Goal: Find specific page/section: Find specific page/section

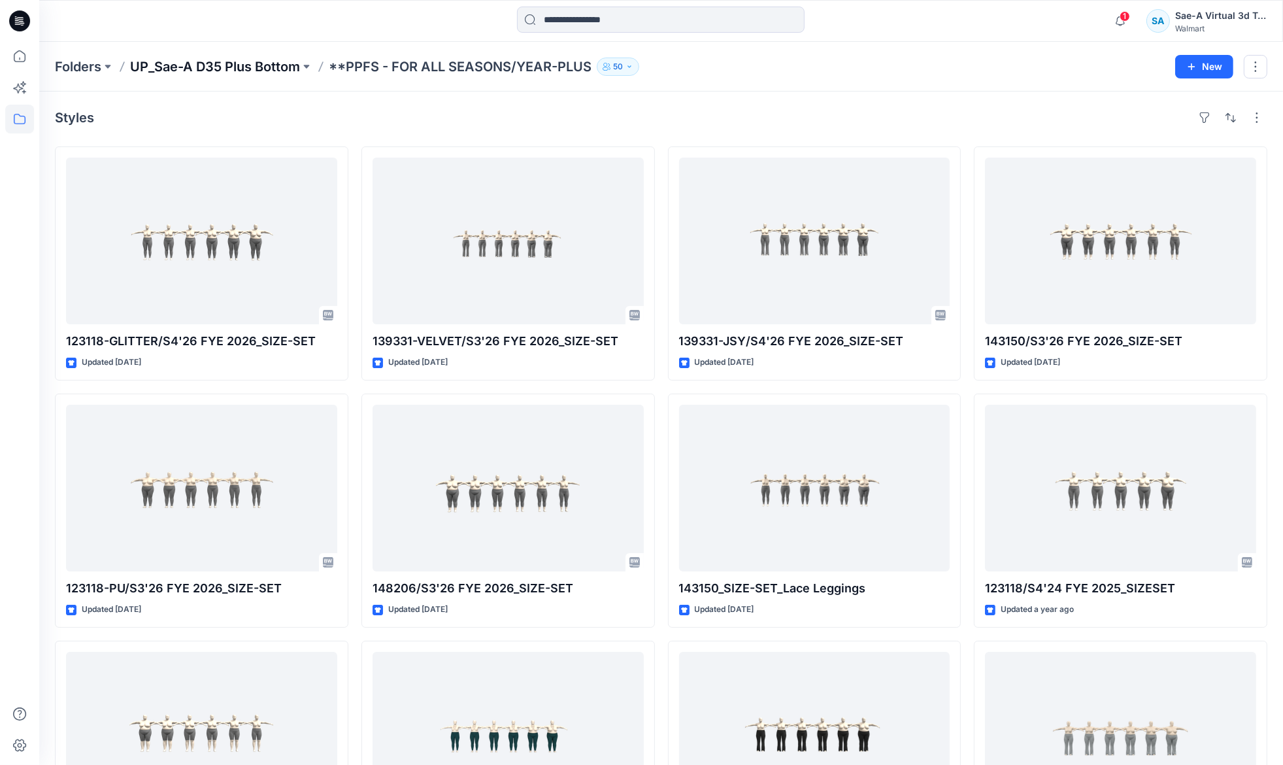
click at [261, 65] on p "UP_Sae-A D35 Plus Bottom" at bounding box center [215, 67] width 170 height 18
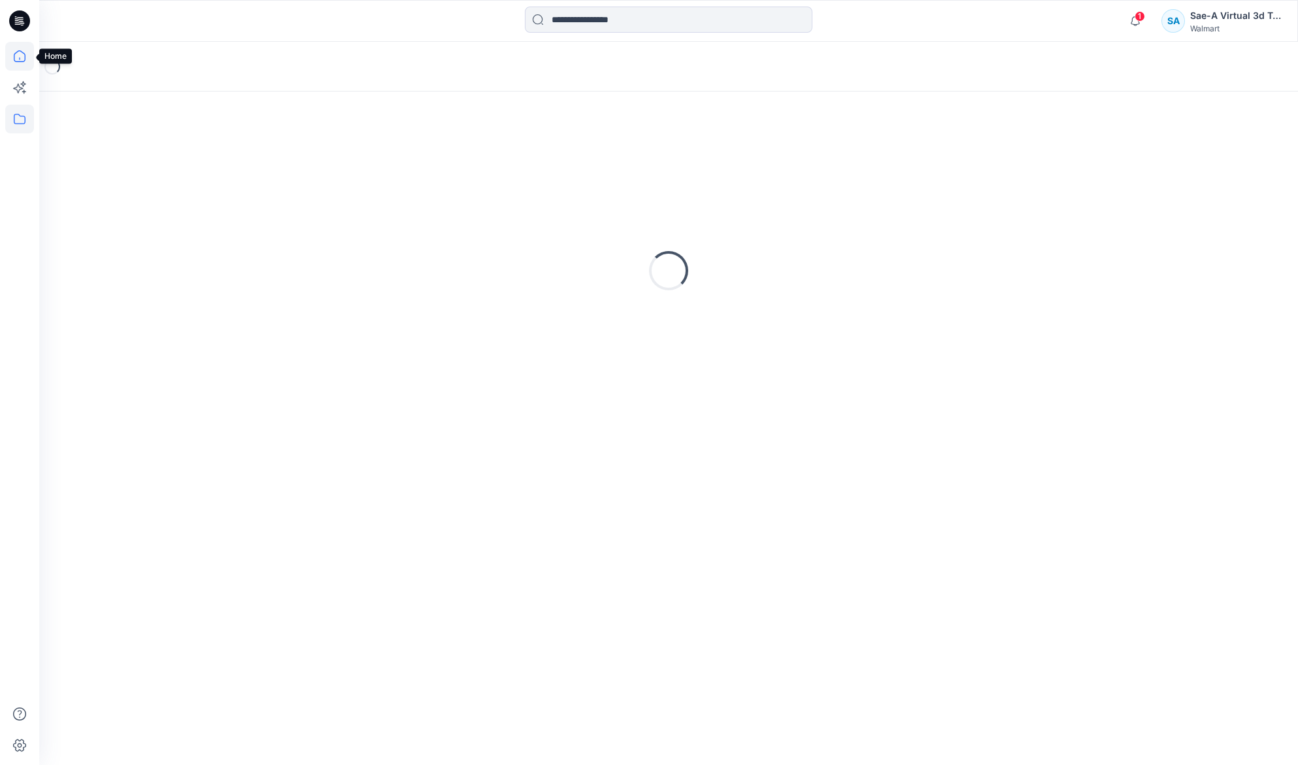
click at [15, 63] on icon at bounding box center [19, 56] width 29 height 29
click at [17, 112] on icon at bounding box center [19, 119] width 29 height 29
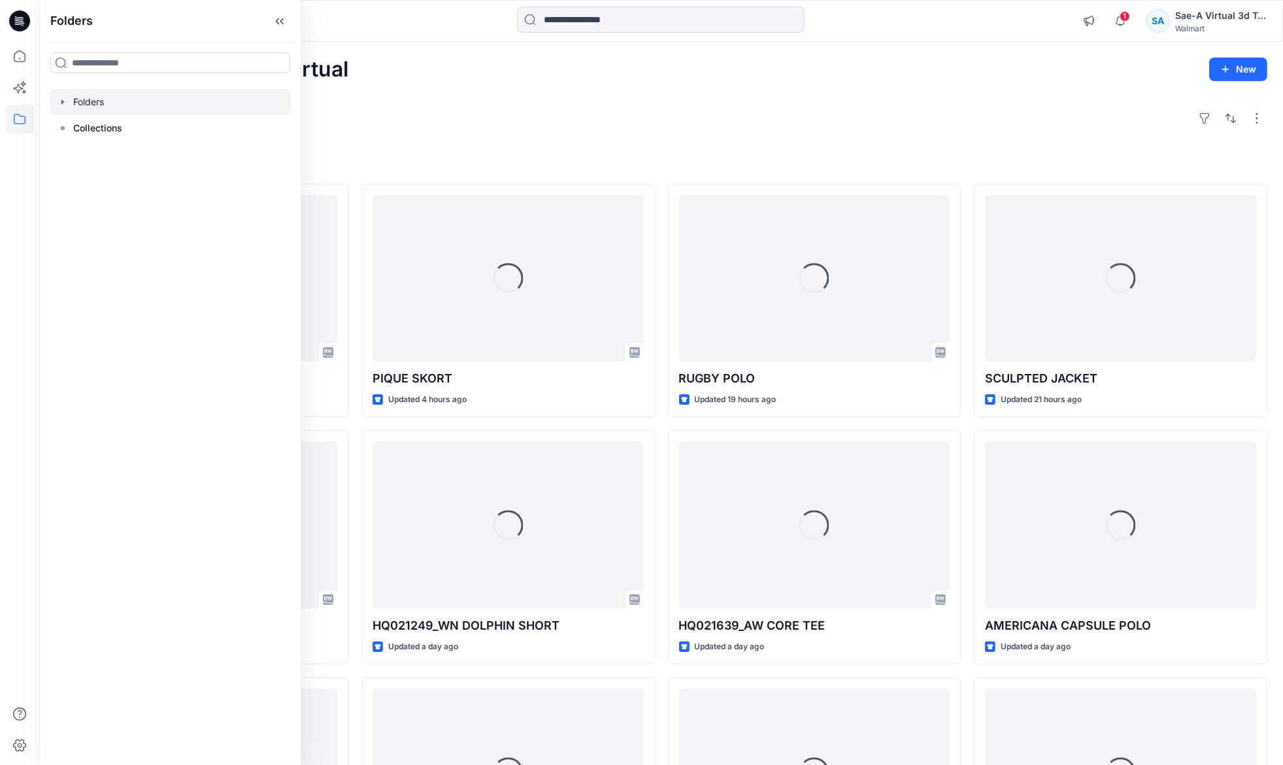
click at [59, 101] on icon "button" at bounding box center [63, 102] width 10 height 10
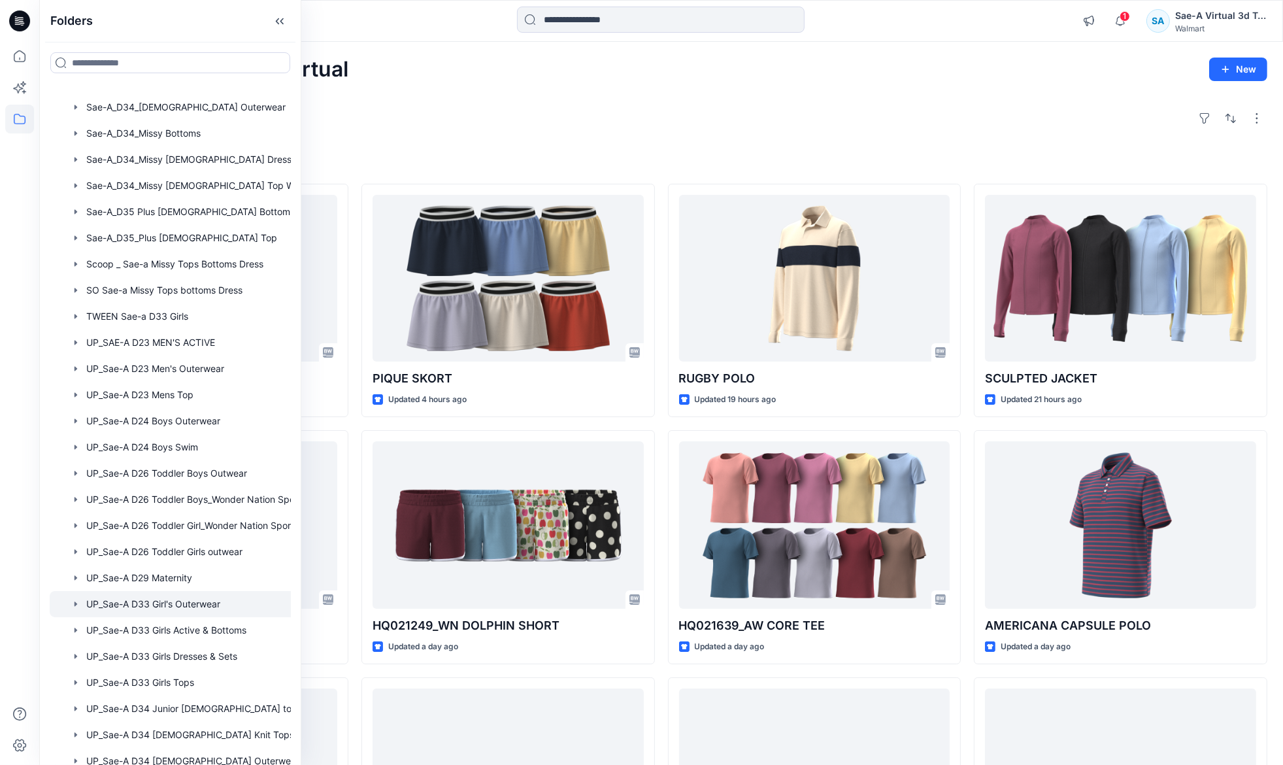
scroll to position [946, 0]
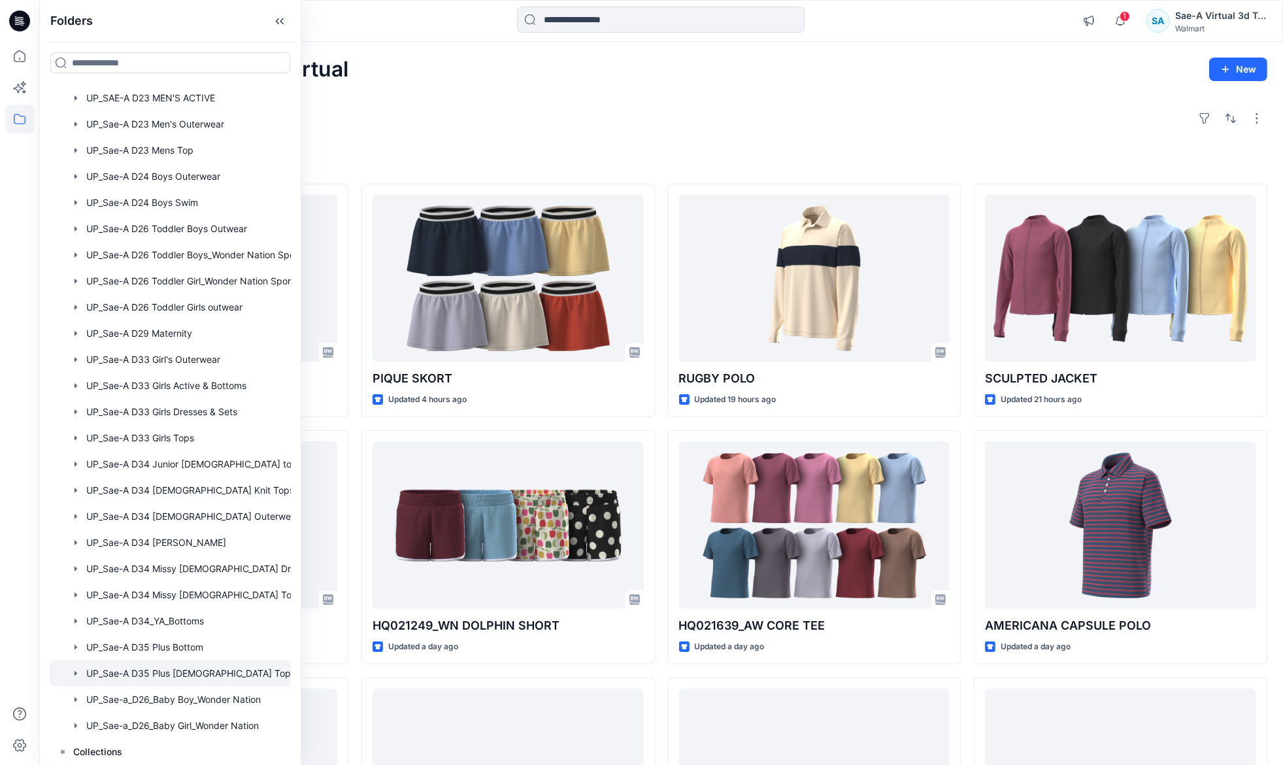
click at [71, 671] on icon "button" at bounding box center [76, 673] width 10 height 10
click at [180, 694] on p "**PPFS - FOR ALL SEASONS/YEAR" at bounding box center [177, 699] width 156 height 16
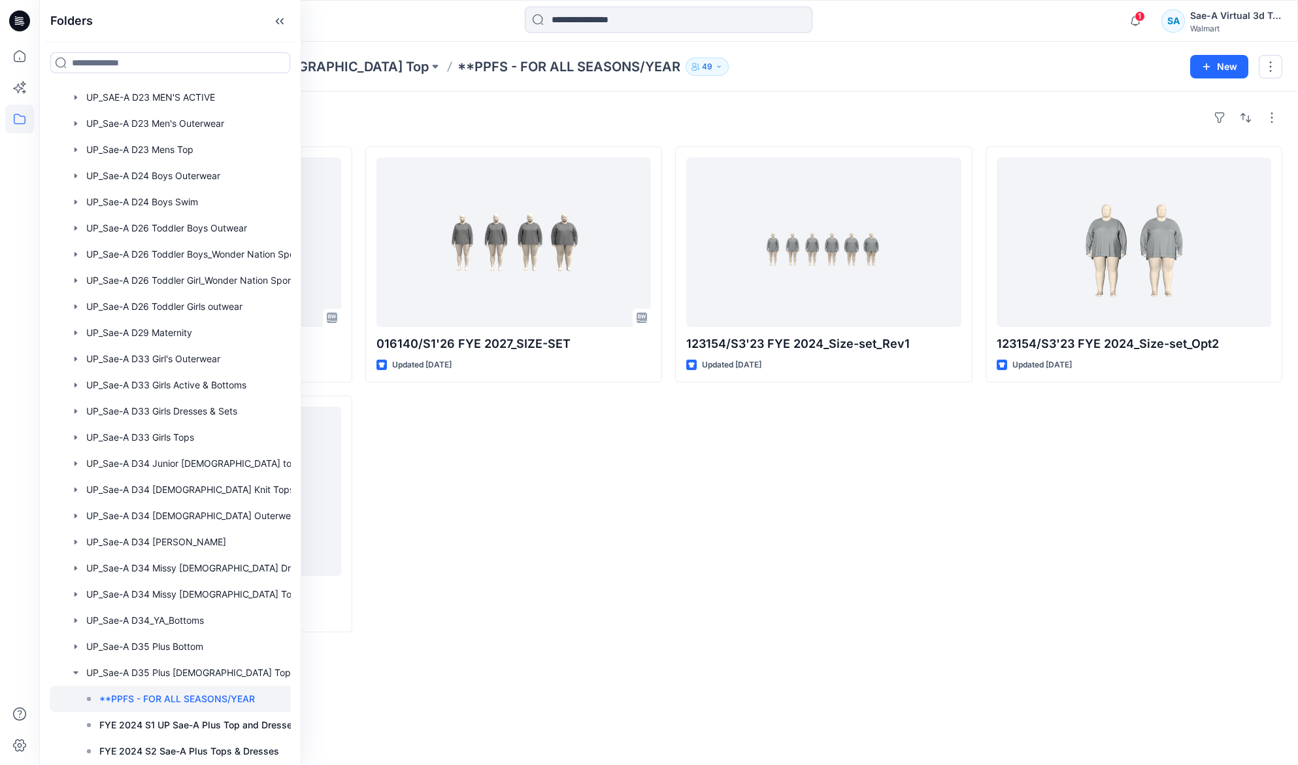
click at [877, 495] on div "123154/S3'23 FYE 2024_Size-set_Rev1 Updated [DATE]" at bounding box center [823, 389] width 297 height 486
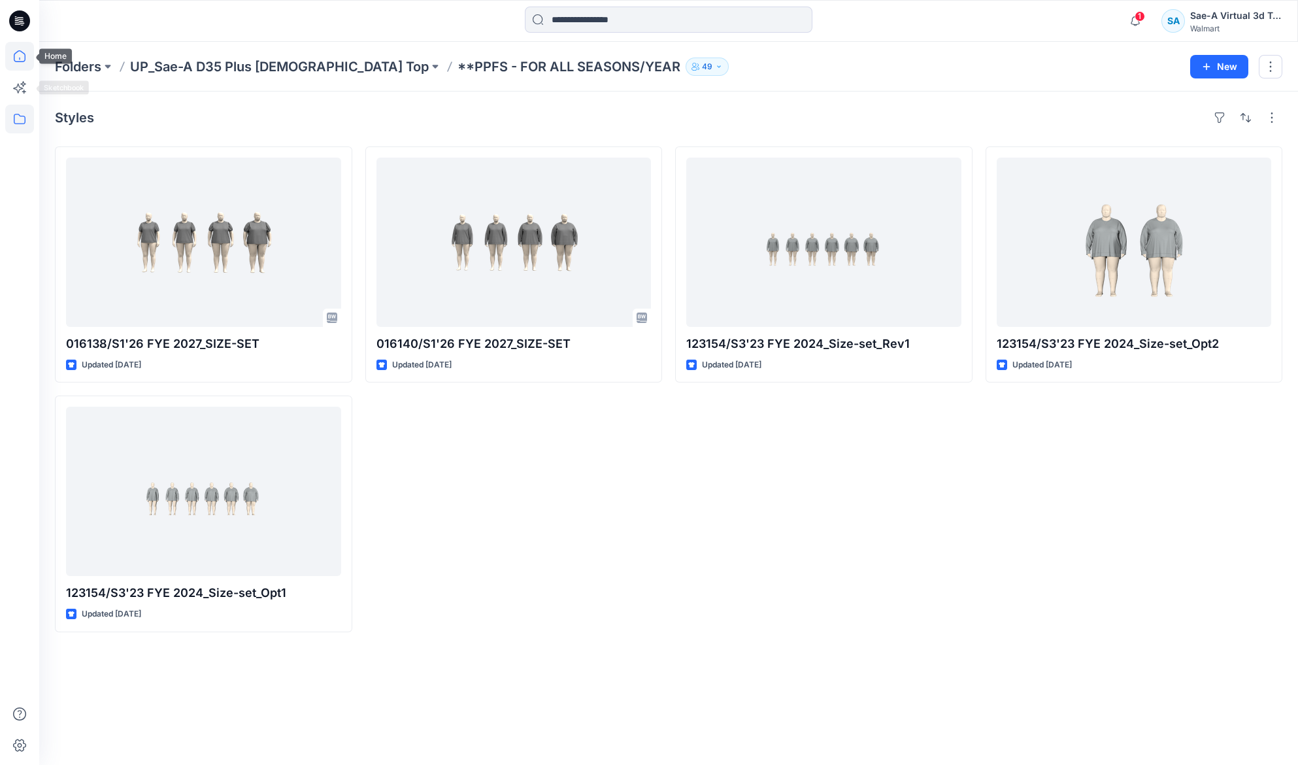
click at [22, 57] on icon at bounding box center [19, 56] width 29 height 29
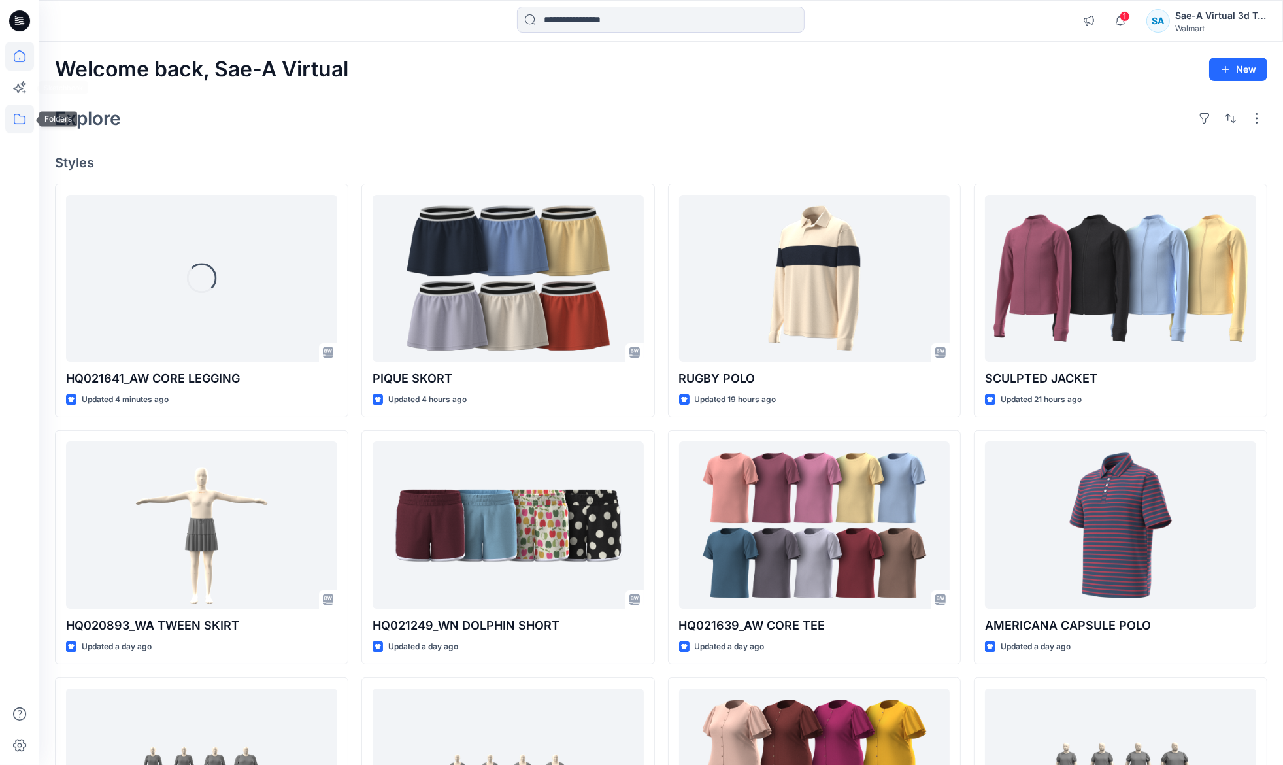
click at [20, 117] on icon at bounding box center [19, 119] width 29 height 29
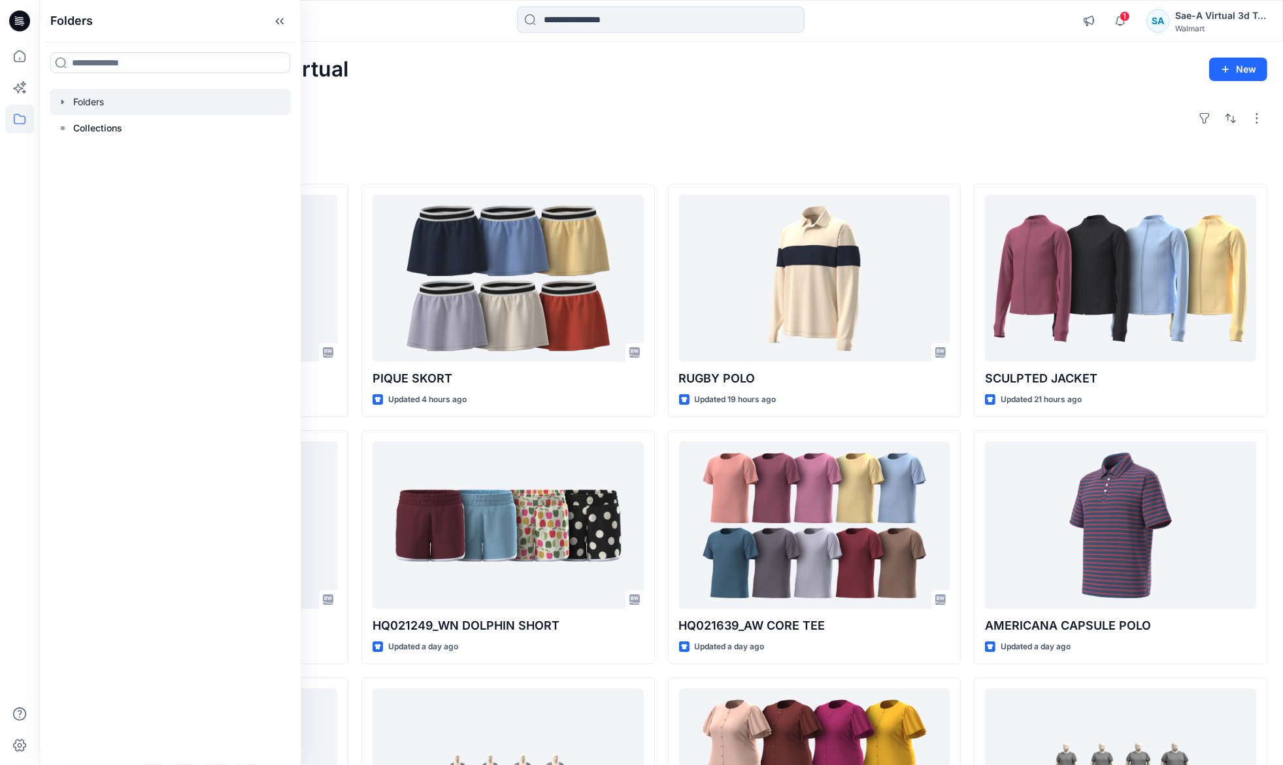
click at [61, 102] on icon "button" at bounding box center [63, 102] width 10 height 10
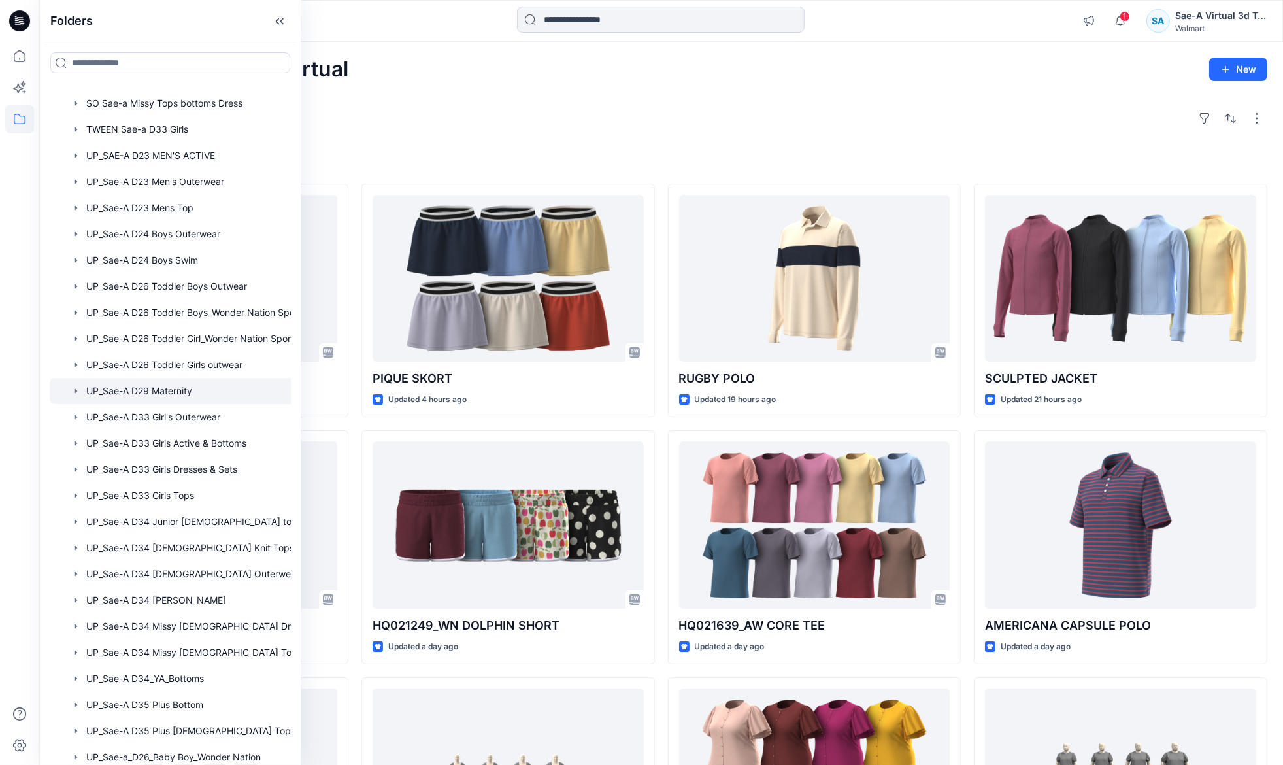
scroll to position [946, 0]
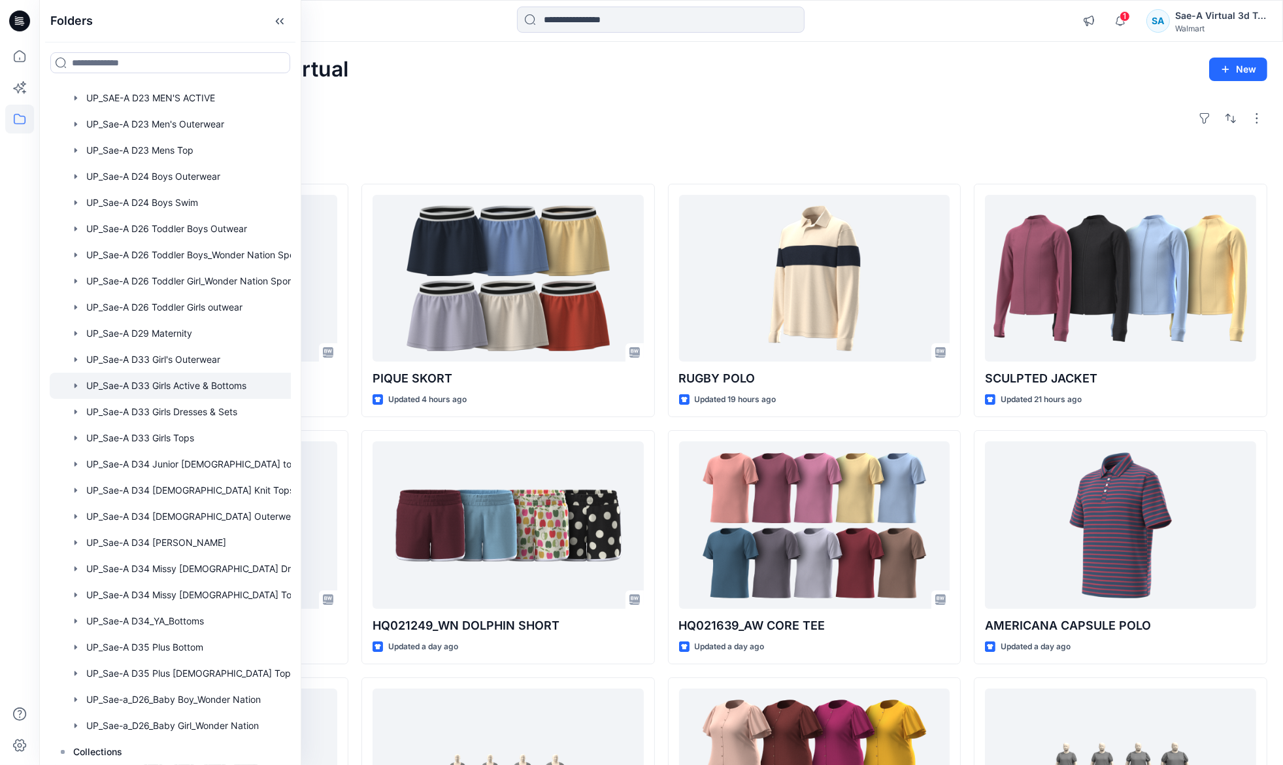
click at [171, 382] on div at bounding box center [187, 386] width 275 height 26
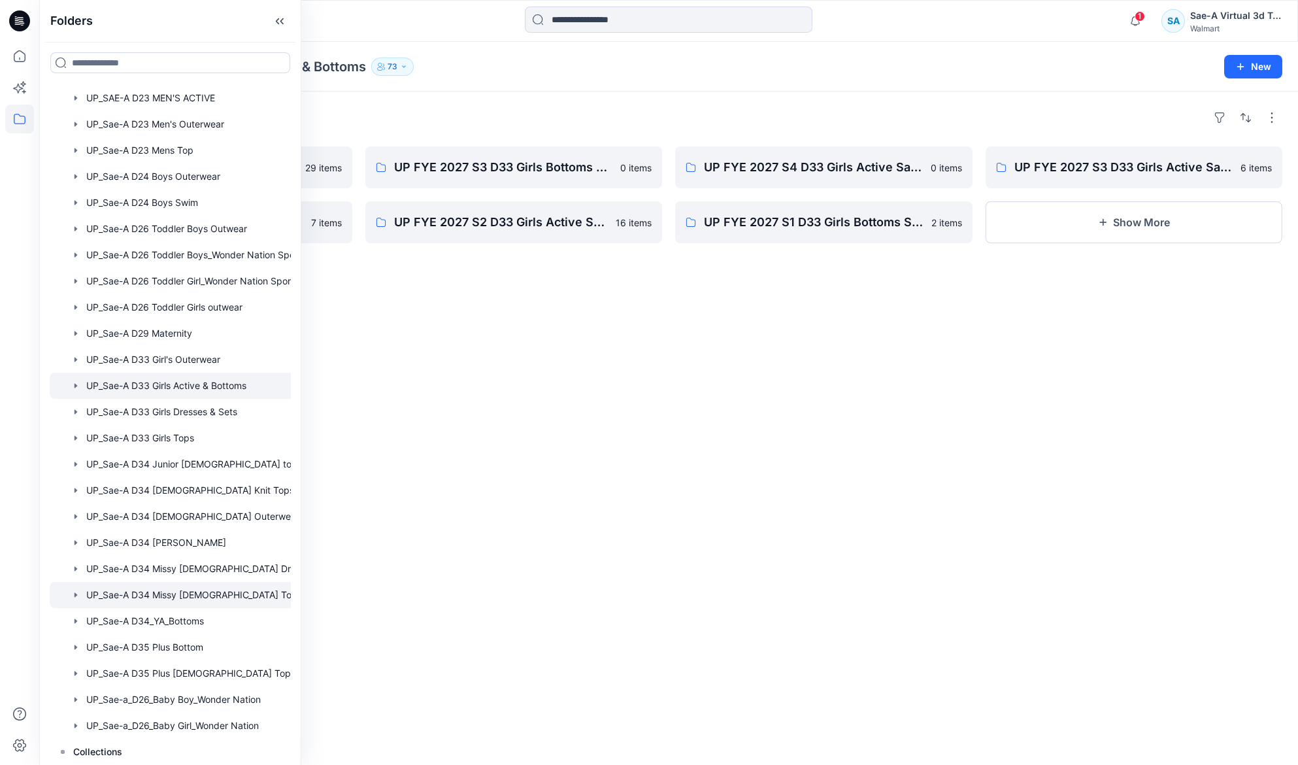
click at [182, 584] on div at bounding box center [187, 595] width 275 height 26
click at [669, 415] on div "Folders FYE 2027 S2 D34 [DEMOGRAPHIC_DATA] Woven Tops - Sae-A 8 items UP_S2 FYE…" at bounding box center [668, 428] width 1259 height 673
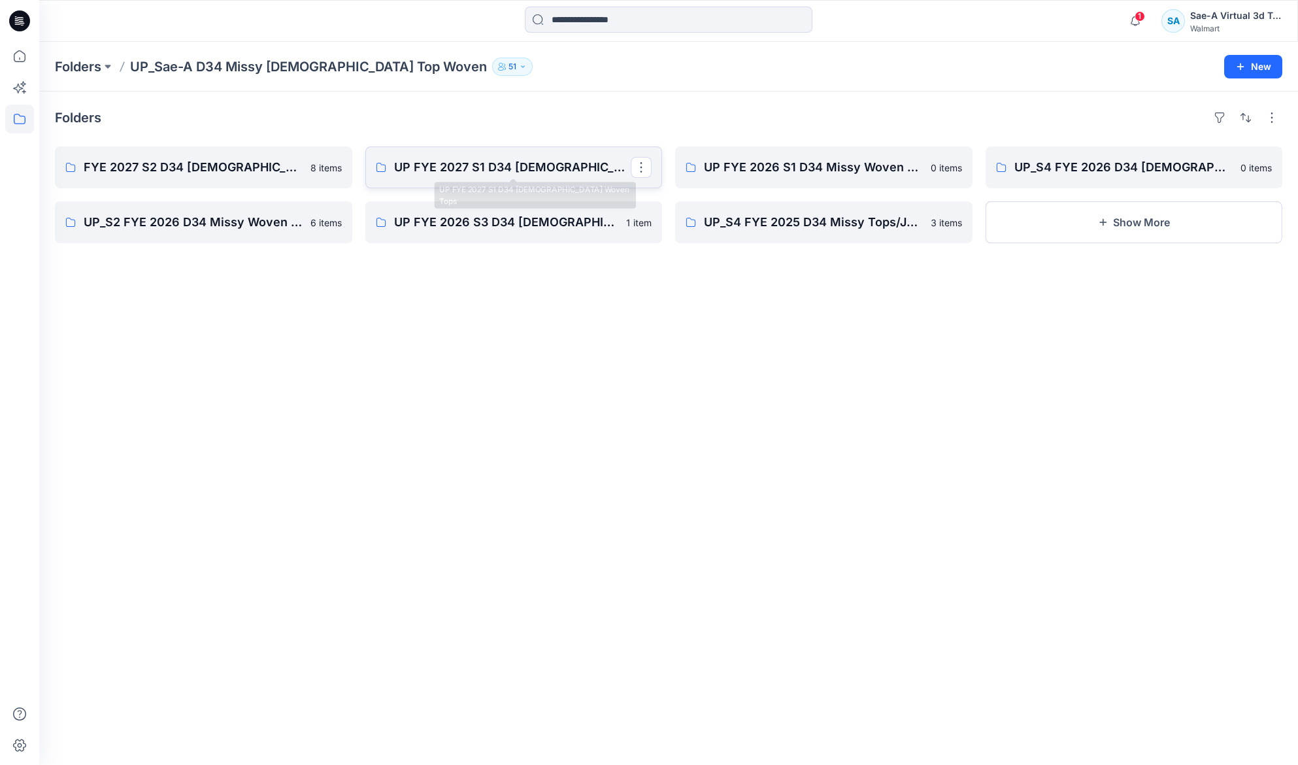
click at [535, 174] on p "UP FYE 2027 S1 D34 [DEMOGRAPHIC_DATA] Woven Tops" at bounding box center [512, 167] width 237 height 18
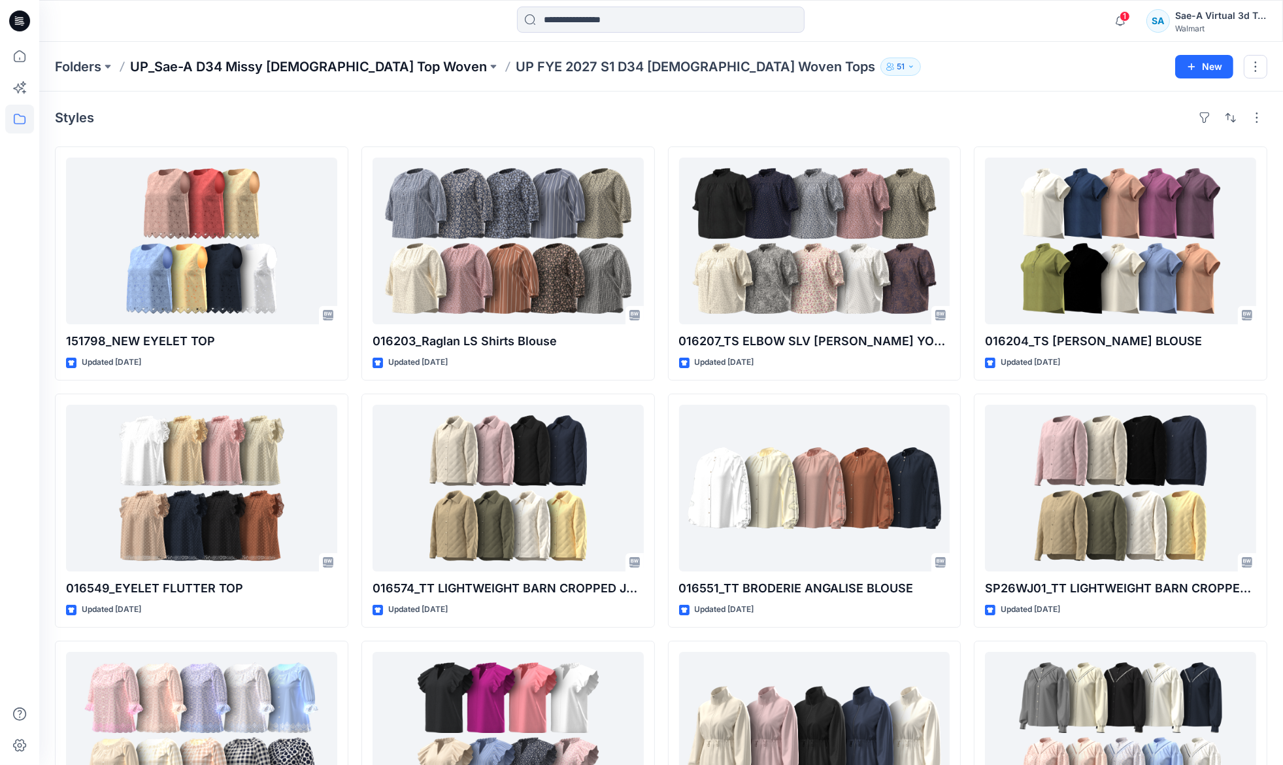
click at [227, 73] on p "UP_Sae-A D34 Missy [DEMOGRAPHIC_DATA] Top Woven" at bounding box center [308, 67] width 357 height 18
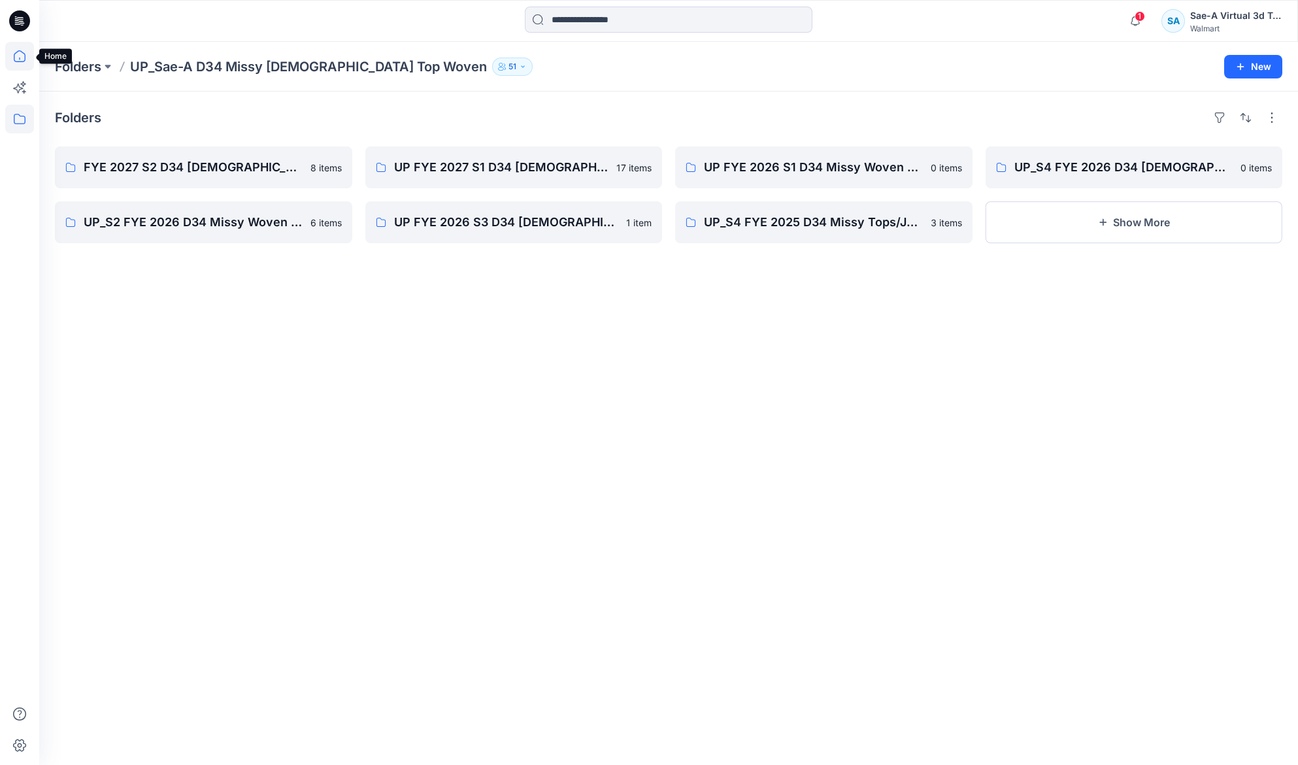
click at [19, 61] on icon at bounding box center [20, 56] width 12 height 12
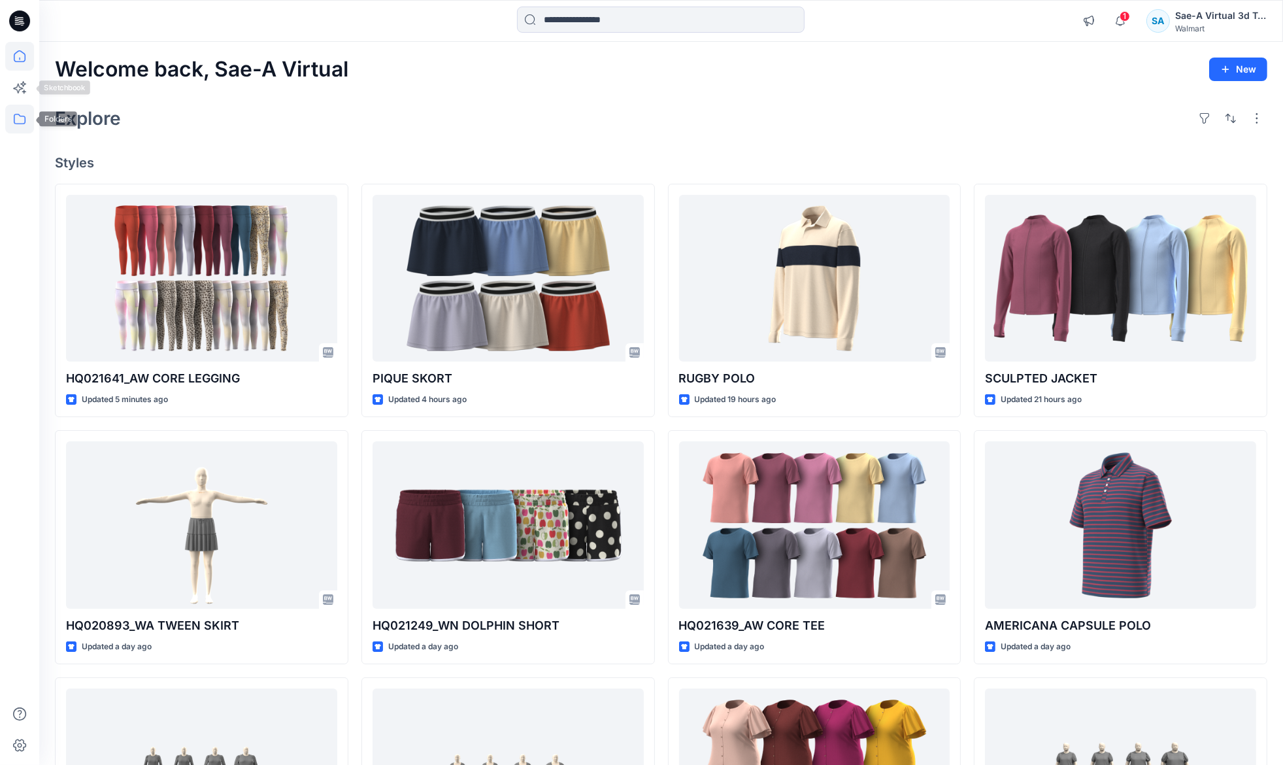
click at [17, 115] on icon at bounding box center [19, 119] width 29 height 29
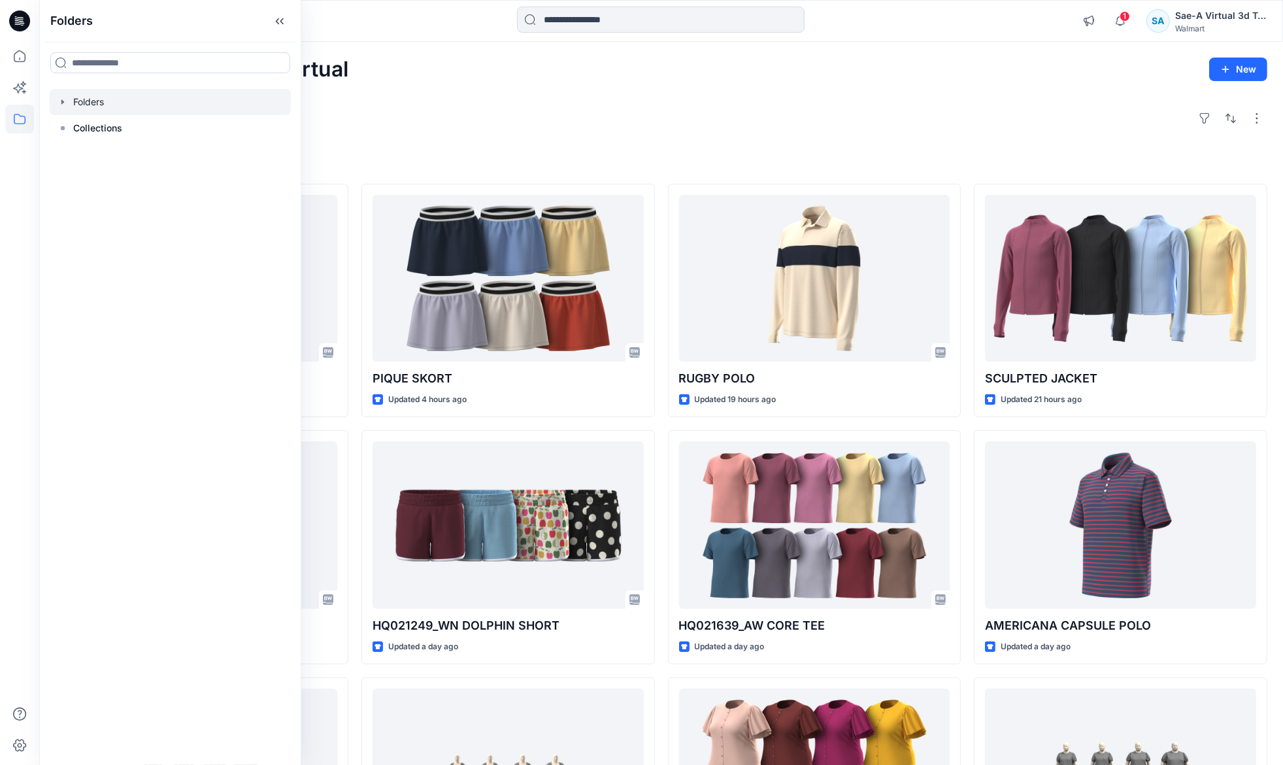
click at [61, 101] on icon "button" at bounding box center [62, 101] width 3 height 5
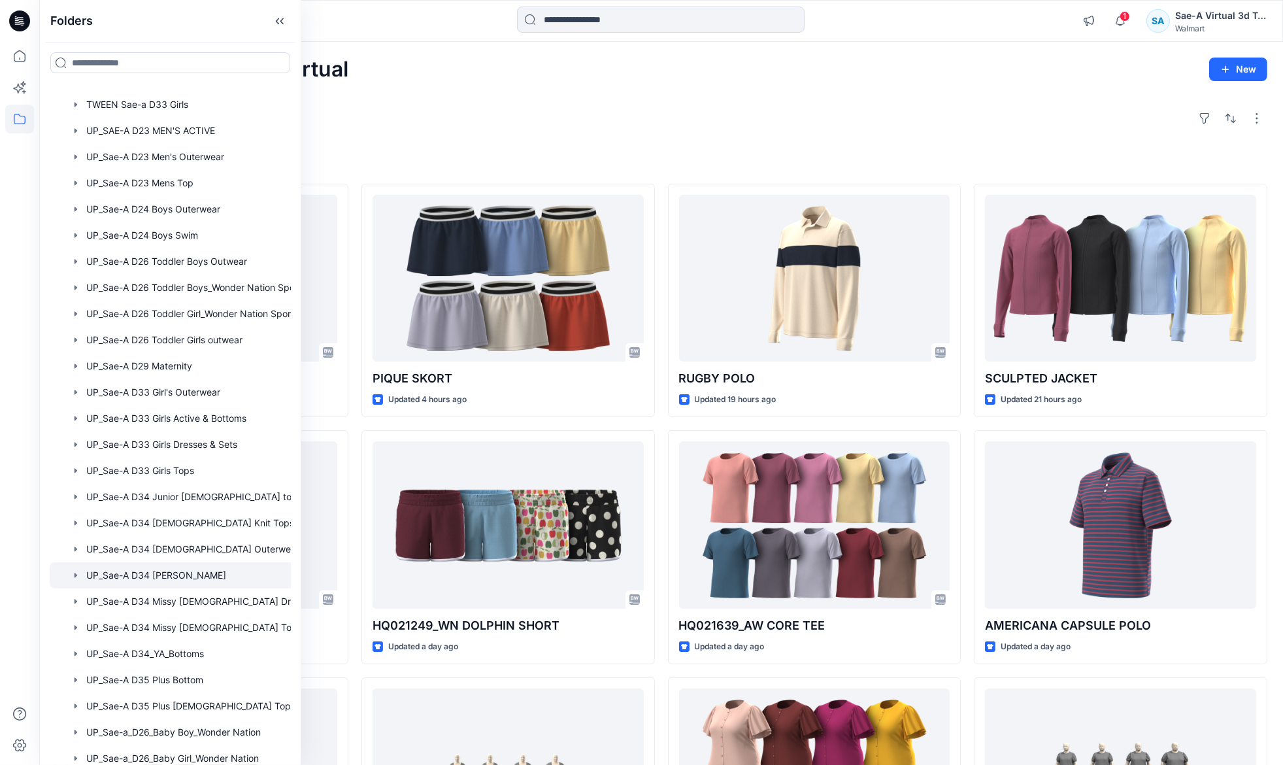
scroll to position [946, 0]
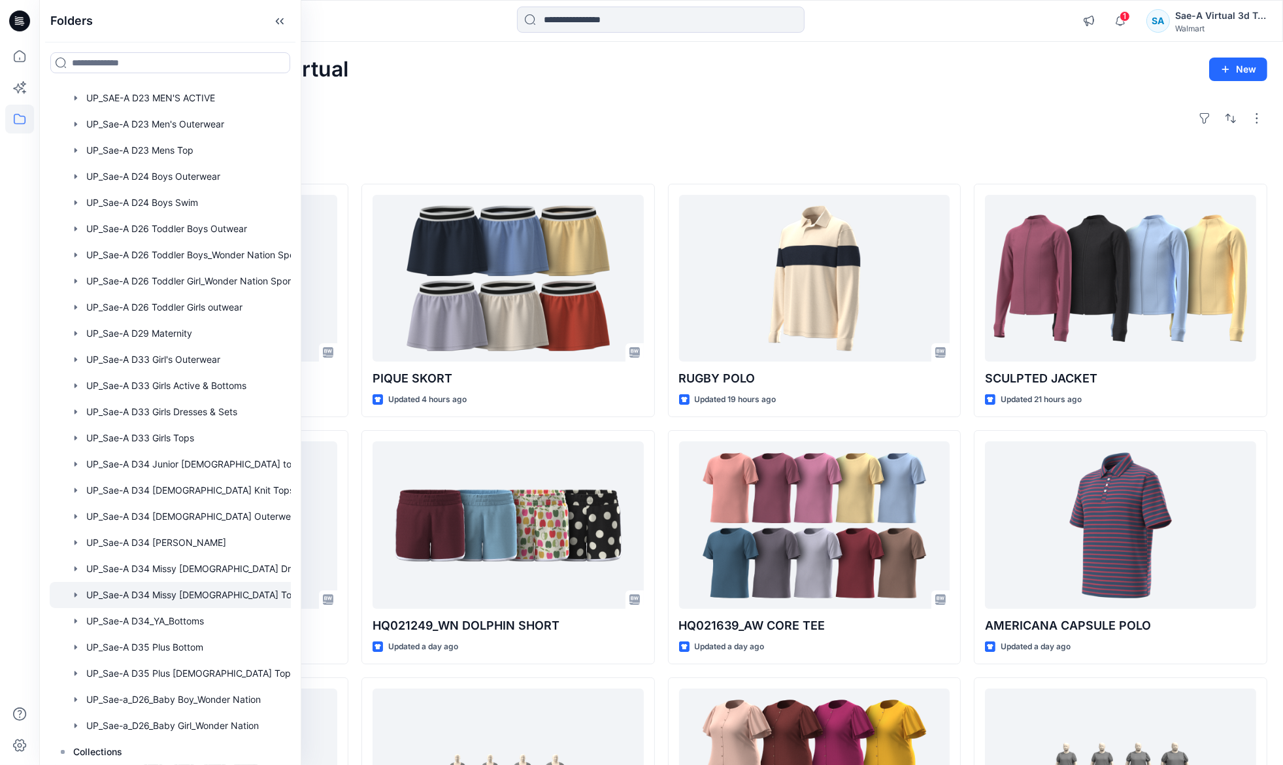
click at [171, 588] on div at bounding box center [187, 595] width 275 height 26
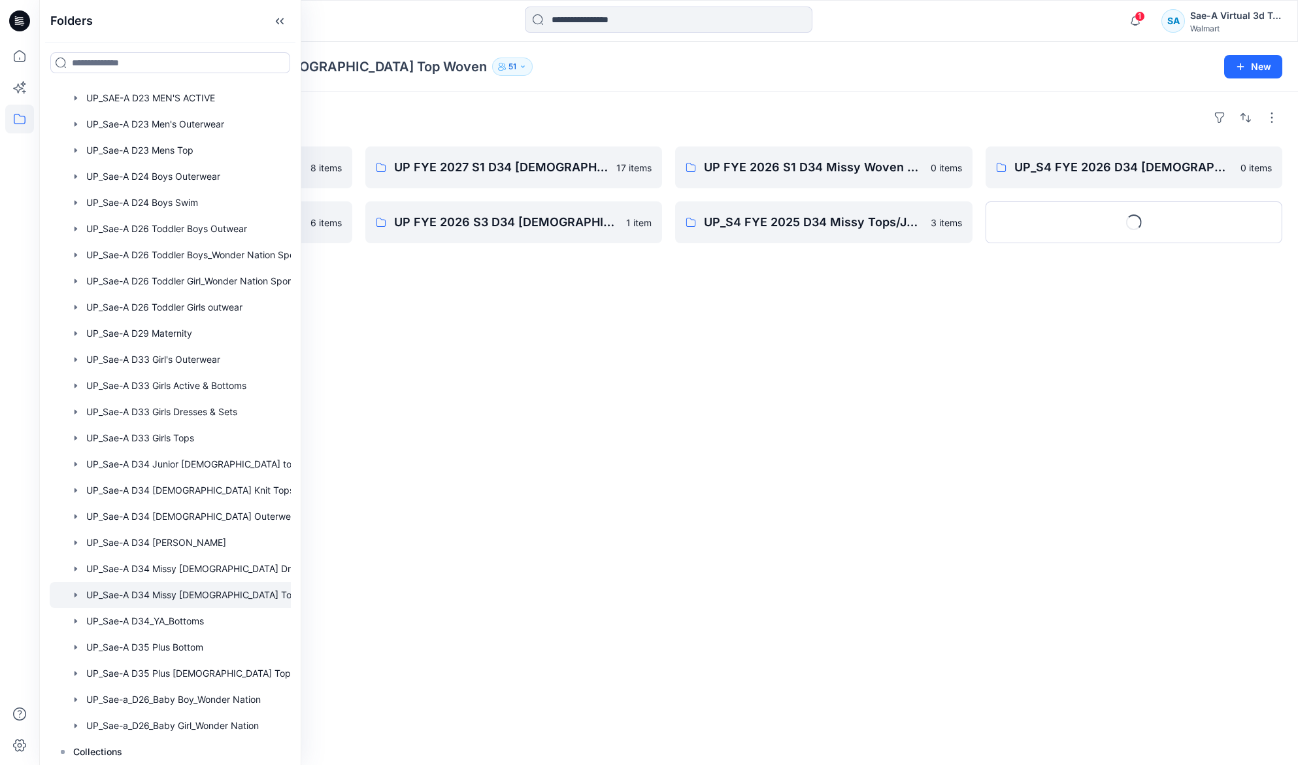
click at [484, 488] on div "Folders FYE 2027 S2 D34 [DEMOGRAPHIC_DATA] Woven Tops - Sae-A 8 items UP_S2 FYE…" at bounding box center [668, 428] width 1259 height 673
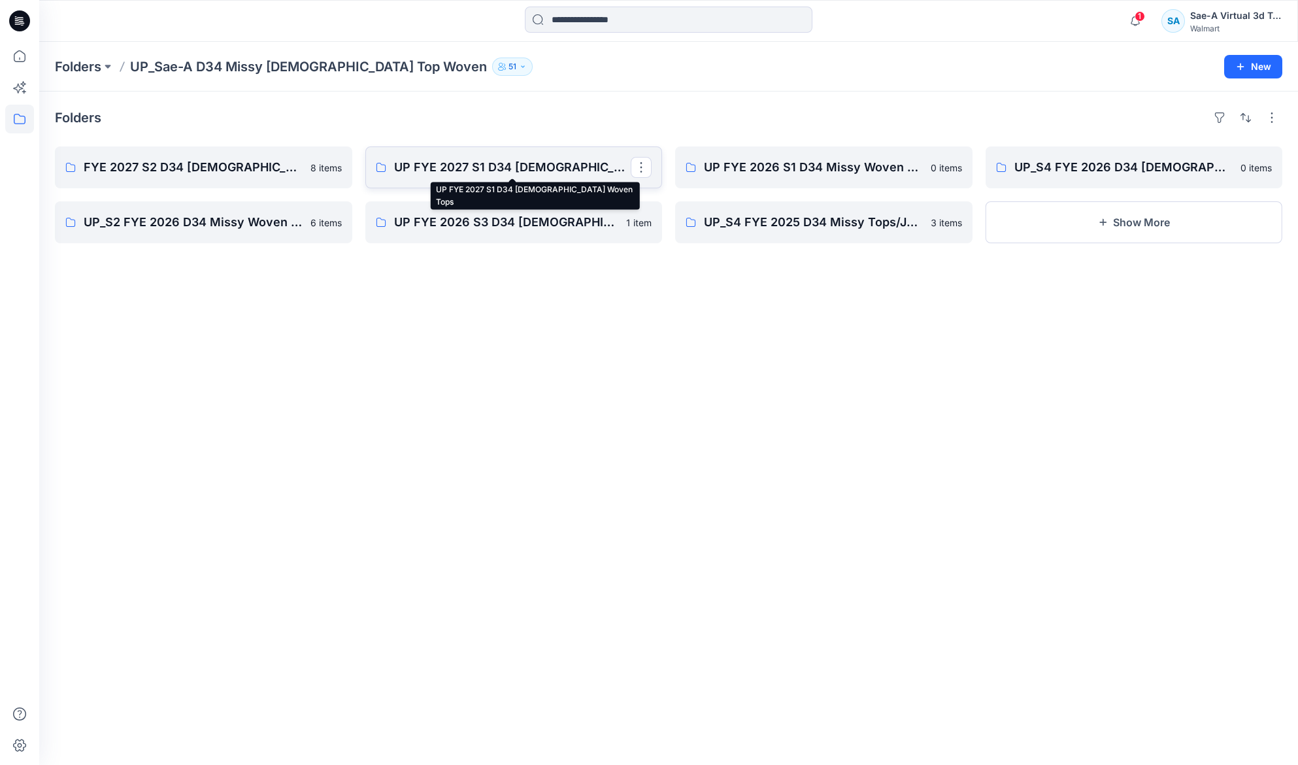
click at [512, 173] on p "UP FYE 2027 S1 D34 [DEMOGRAPHIC_DATA] Woven Tops" at bounding box center [512, 167] width 237 height 18
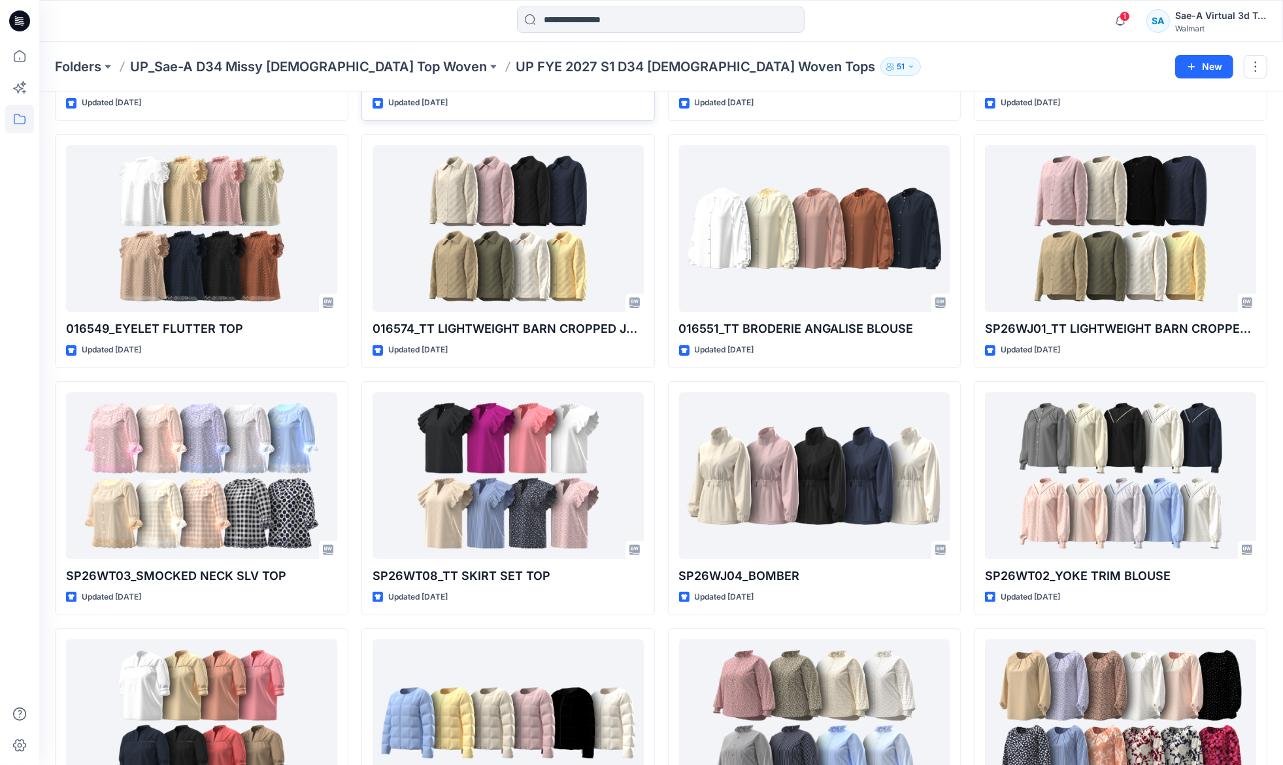
scroll to position [619, 0]
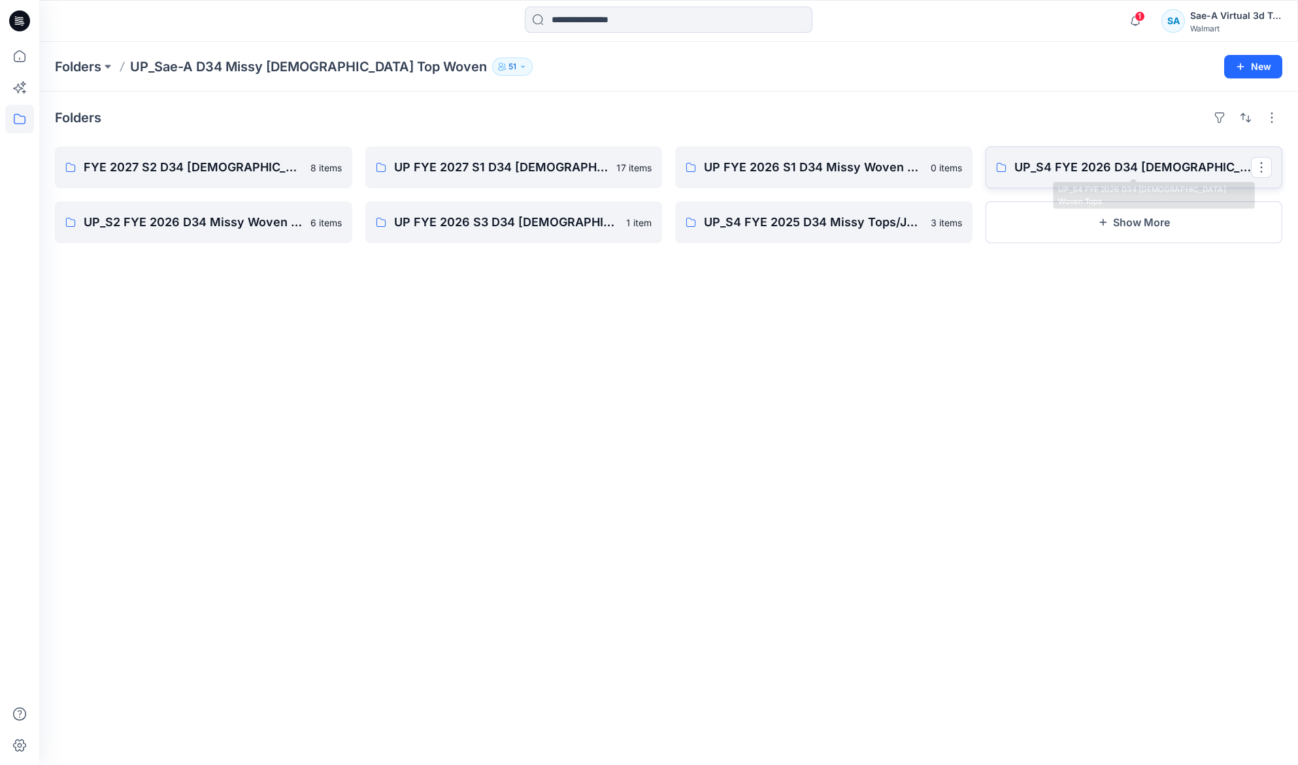
click at [1089, 172] on p "UP_S4 FYE 2026 D34 [DEMOGRAPHIC_DATA] Woven Tops" at bounding box center [1132, 167] width 237 height 18
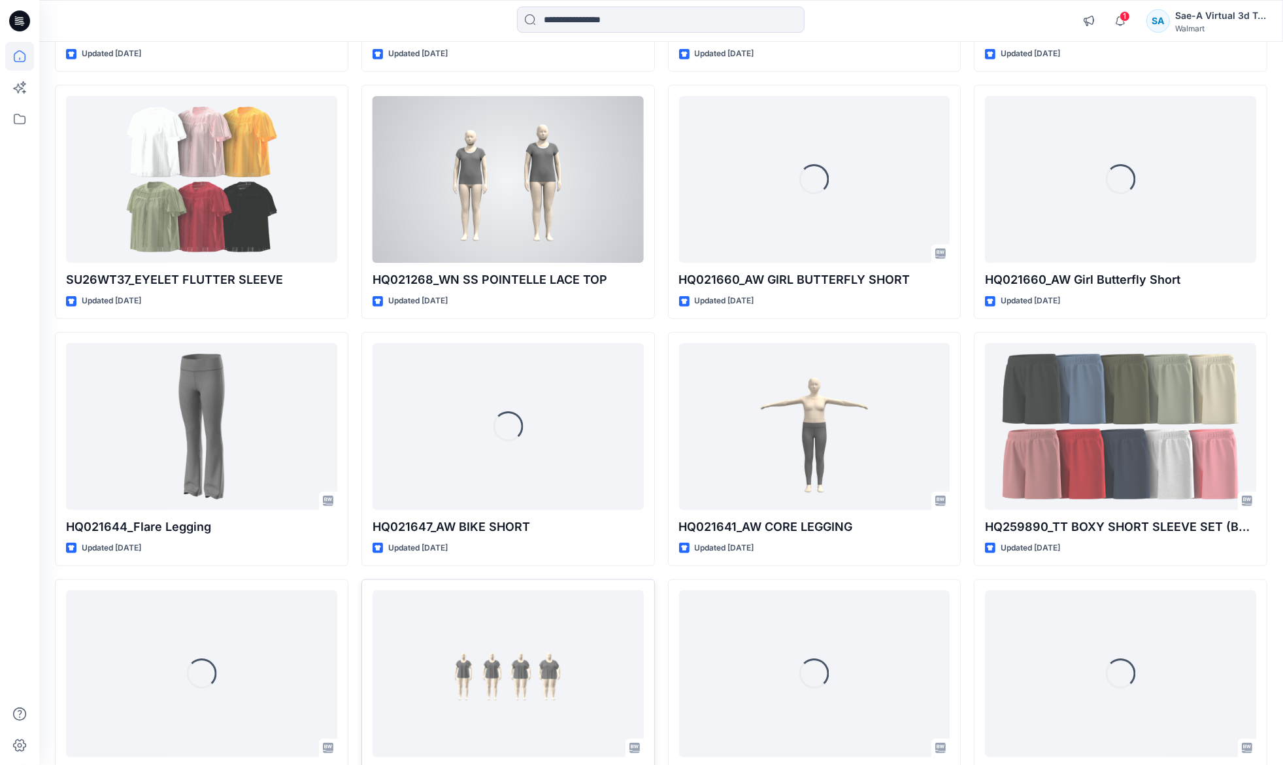
scroll to position [1692, 0]
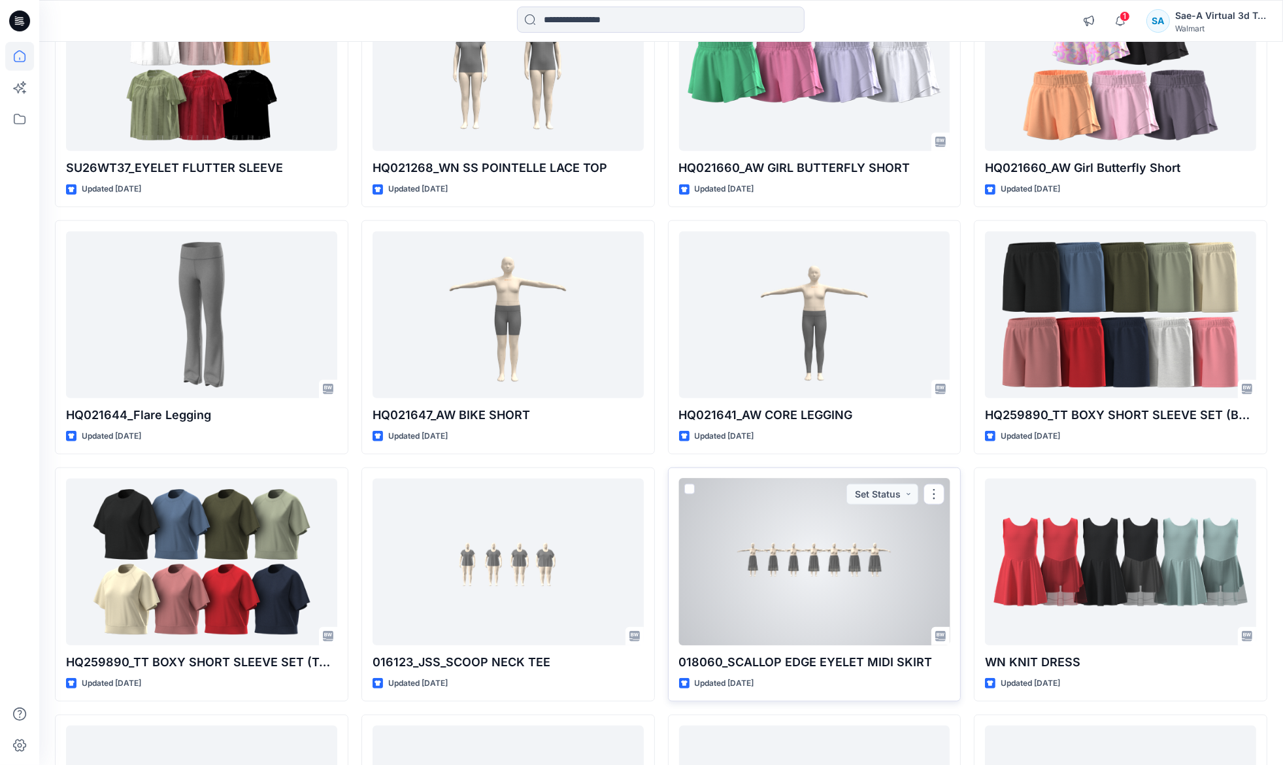
click at [814, 639] on div at bounding box center [814, 561] width 271 height 167
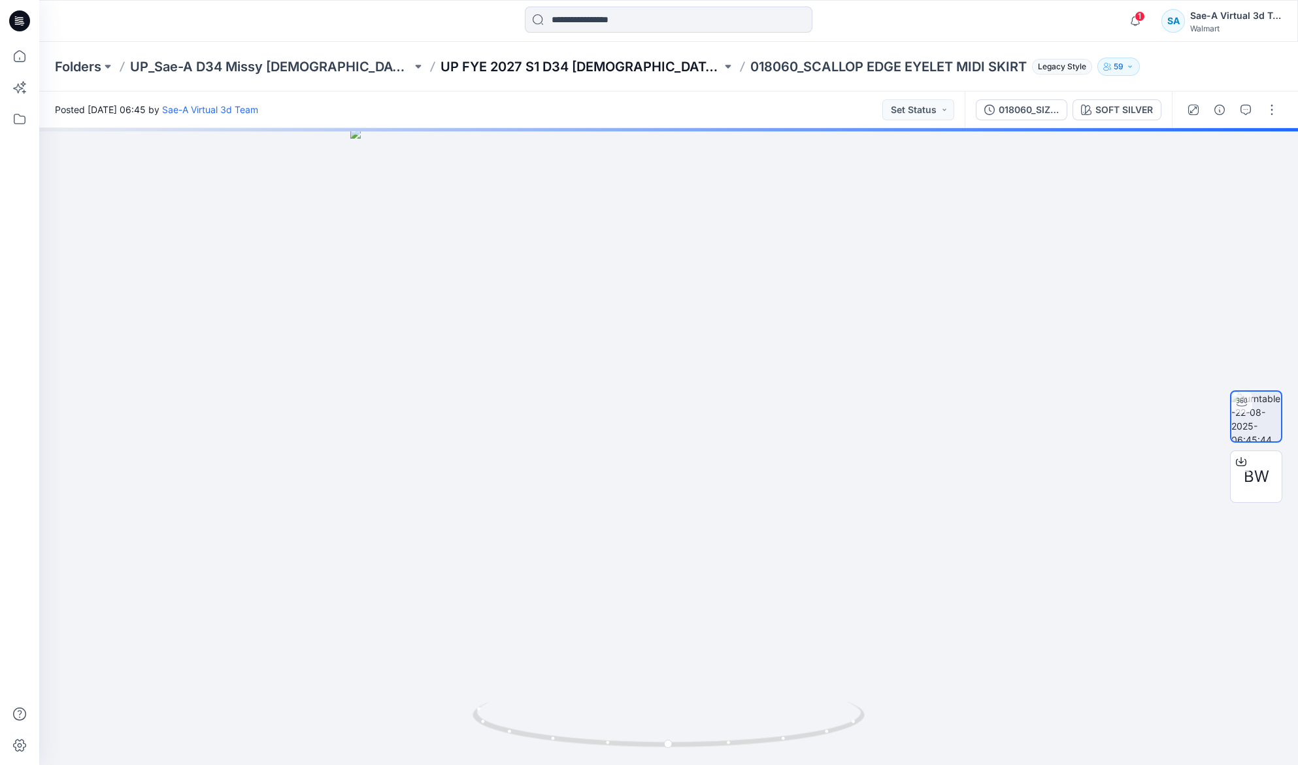
click at [532, 65] on p "UP FYE 2027 S1 D34 [DEMOGRAPHIC_DATA] Dresses" at bounding box center [582, 67] width 282 height 18
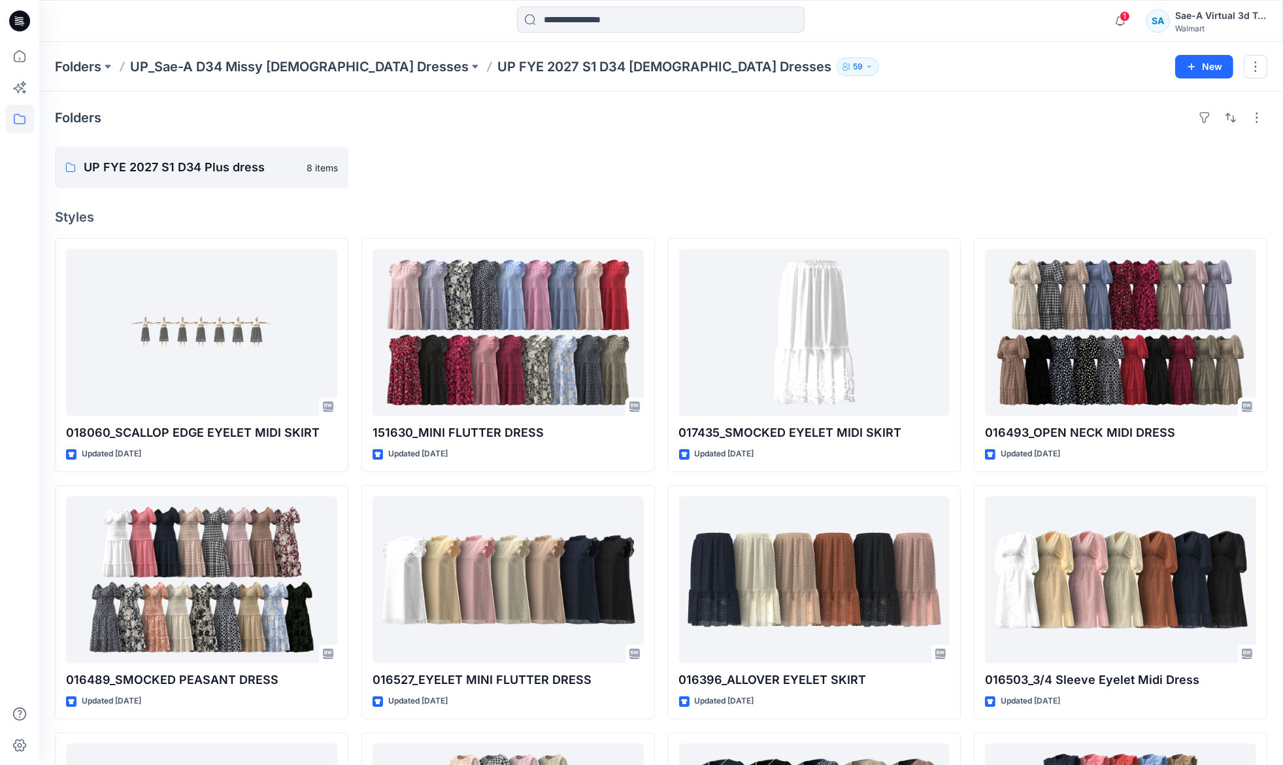
click at [316, 65] on p "UP_Sae-A D34 Missy [DEMOGRAPHIC_DATA] Dresses" at bounding box center [299, 67] width 339 height 18
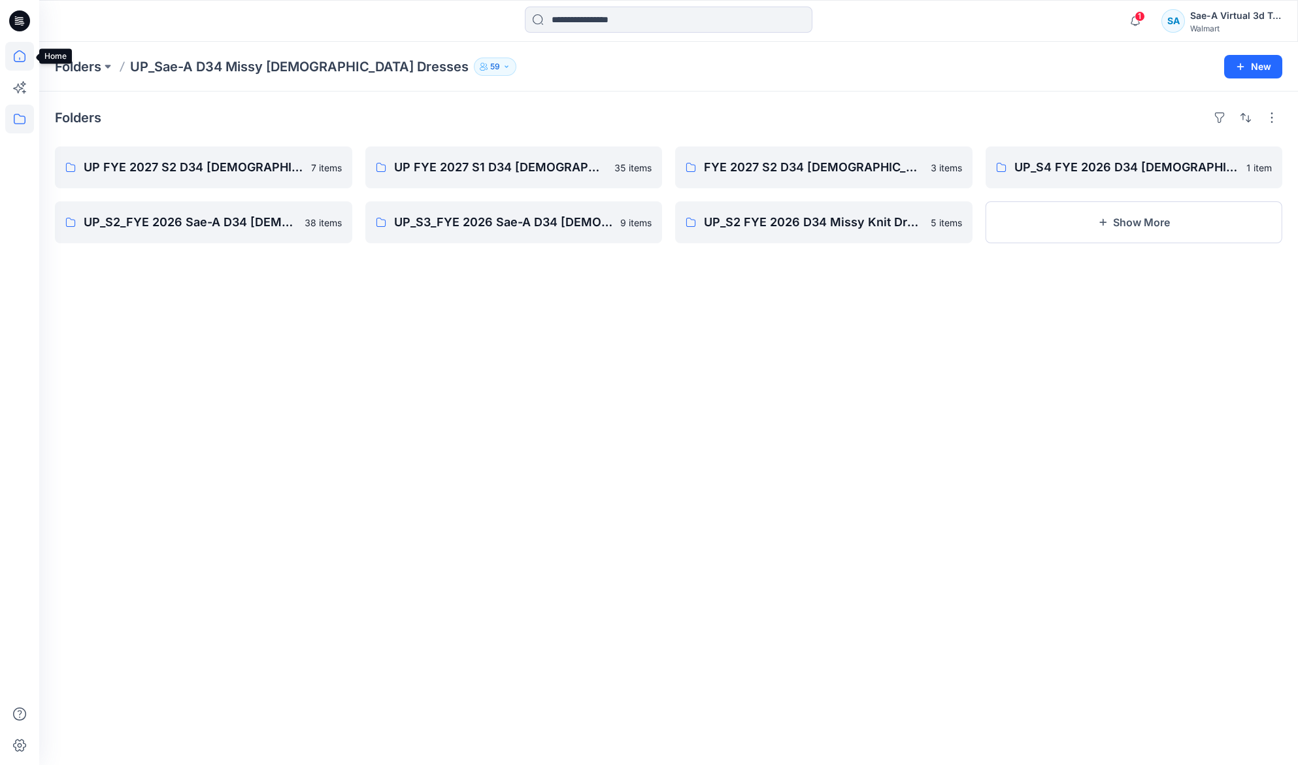
click at [24, 59] on icon at bounding box center [19, 56] width 29 height 29
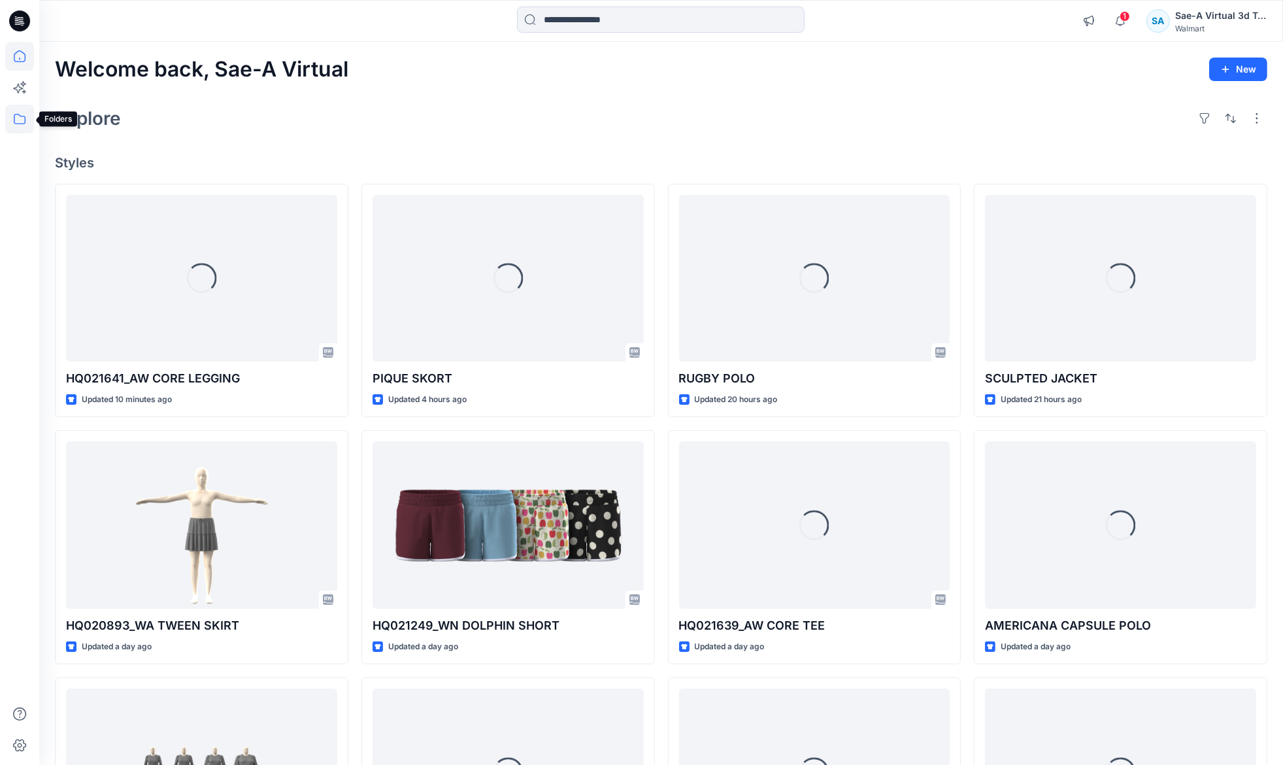
click at [23, 116] on icon at bounding box center [20, 119] width 12 height 10
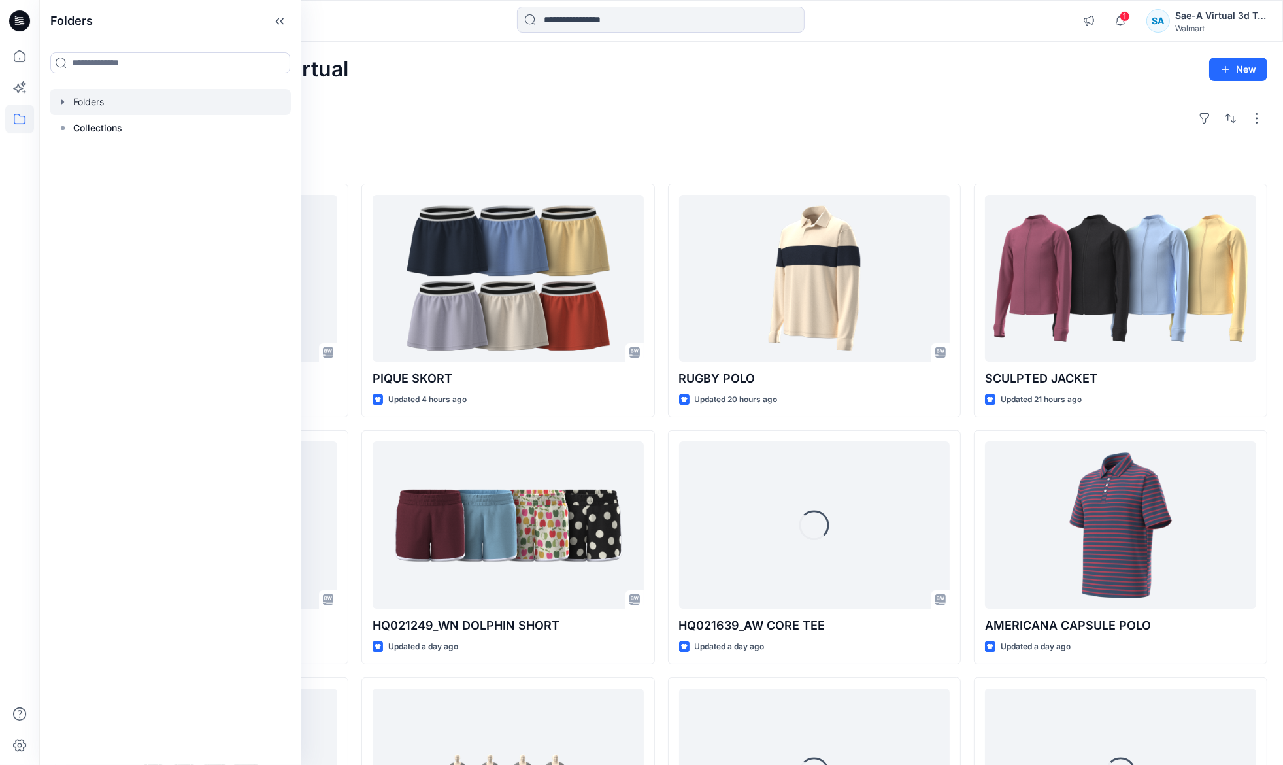
click at [63, 100] on icon "button" at bounding box center [63, 102] width 10 height 10
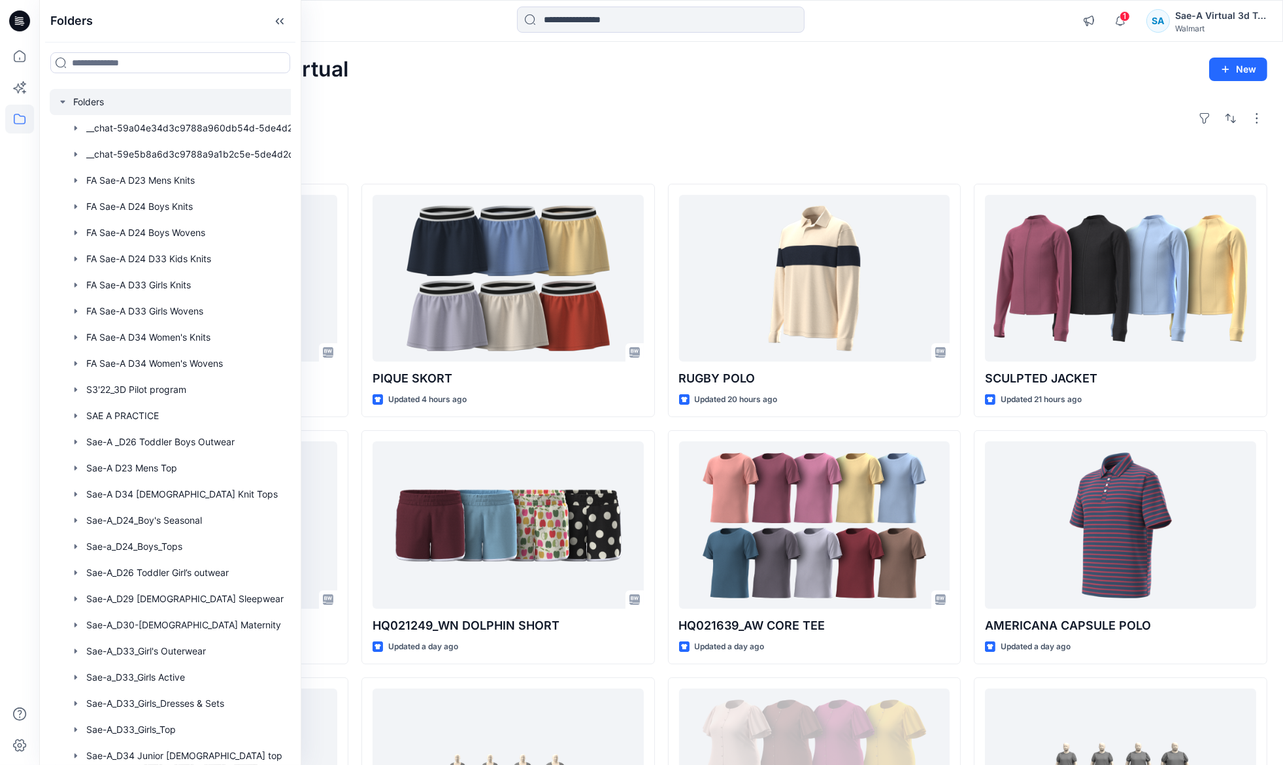
click at [60, 103] on icon "button" at bounding box center [63, 102] width 10 height 10
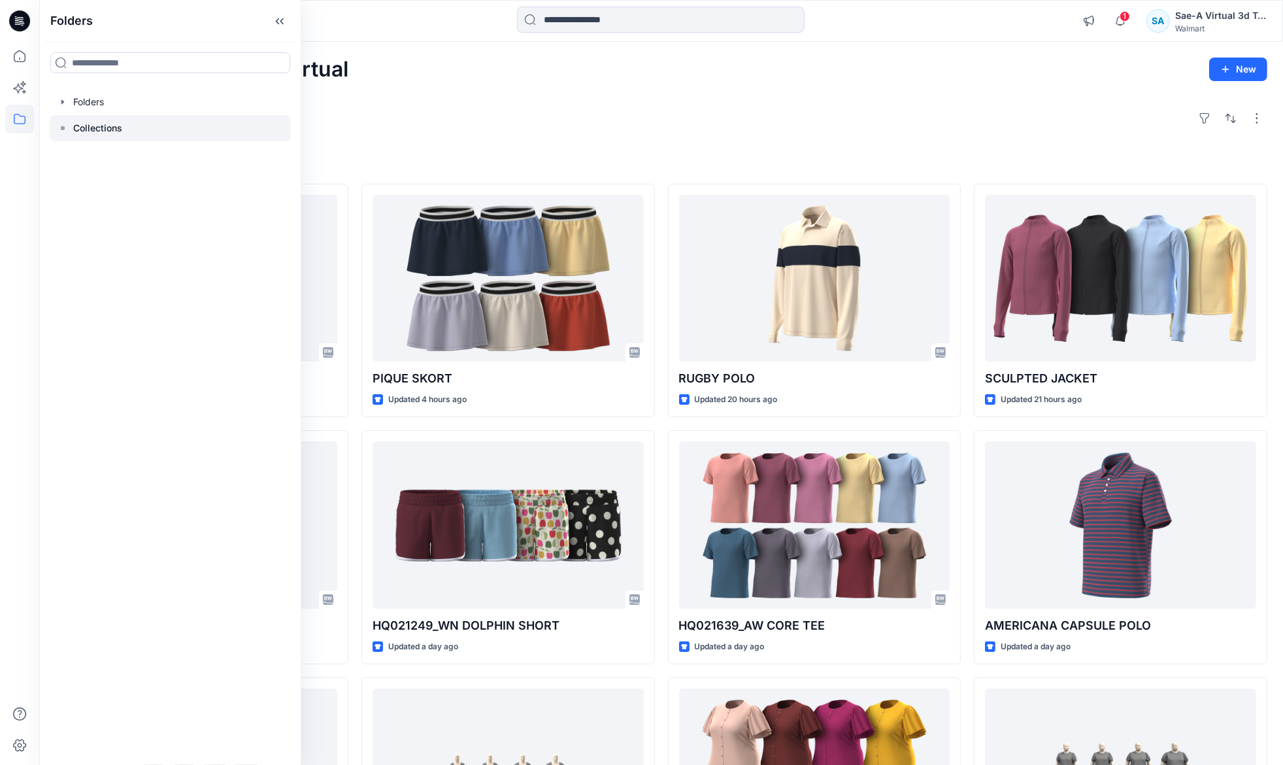
click at [61, 125] on icon at bounding box center [63, 128] width 10 height 10
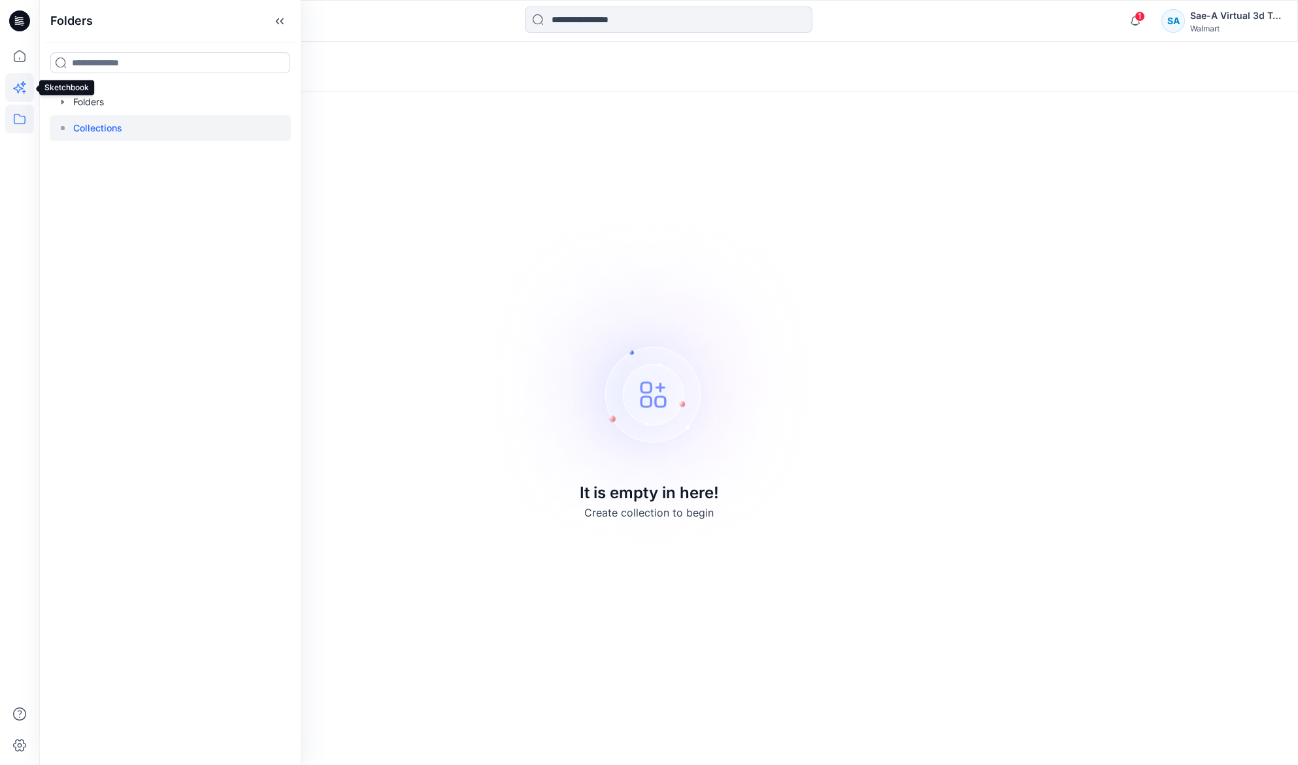
click at [23, 90] on icon at bounding box center [19, 87] width 29 height 29
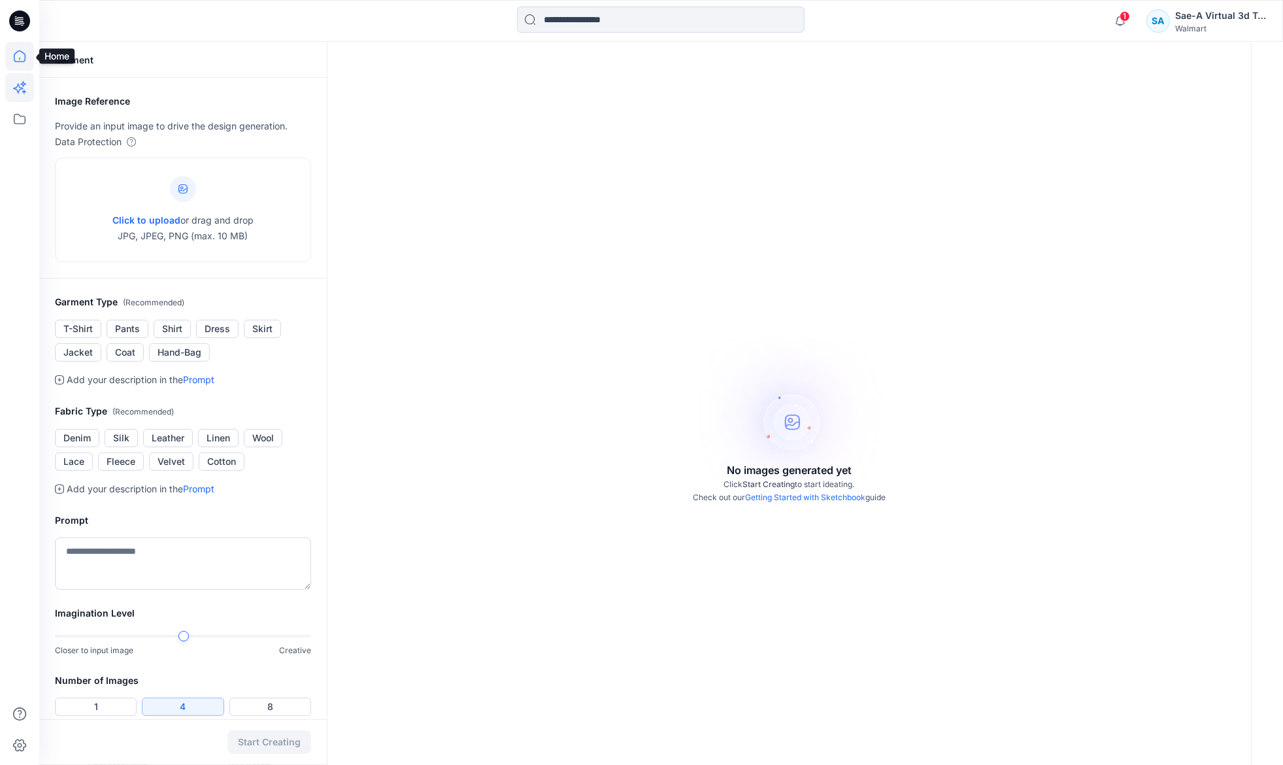
click at [18, 61] on icon at bounding box center [19, 56] width 29 height 29
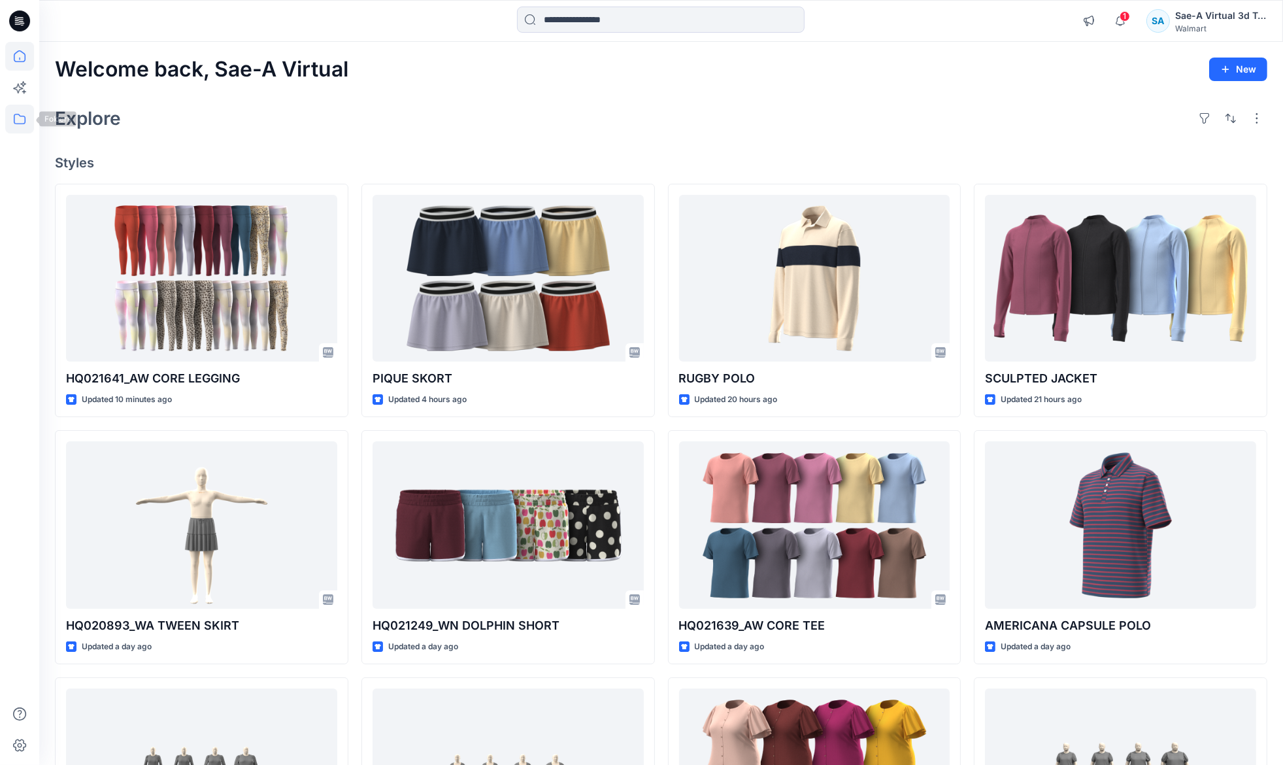
click at [21, 125] on icon at bounding box center [19, 119] width 29 height 29
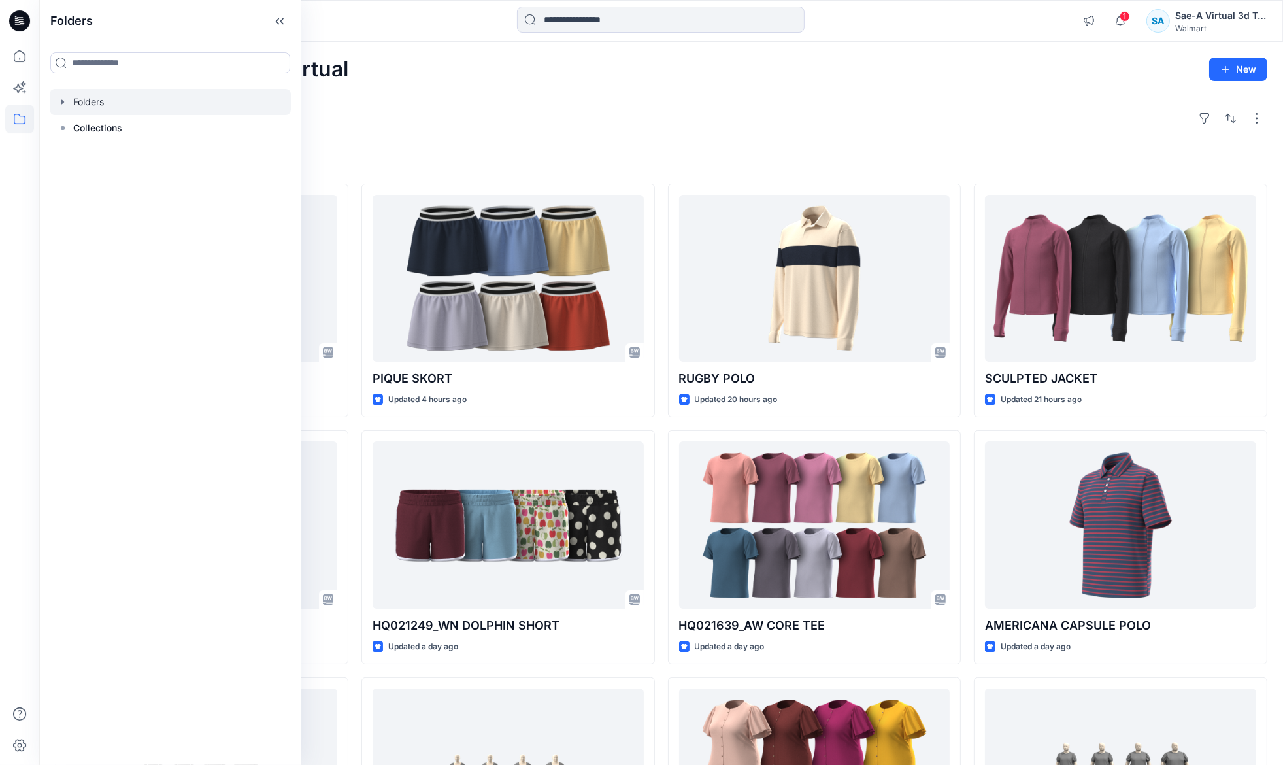
click at [61, 102] on icon "button" at bounding box center [62, 101] width 3 height 5
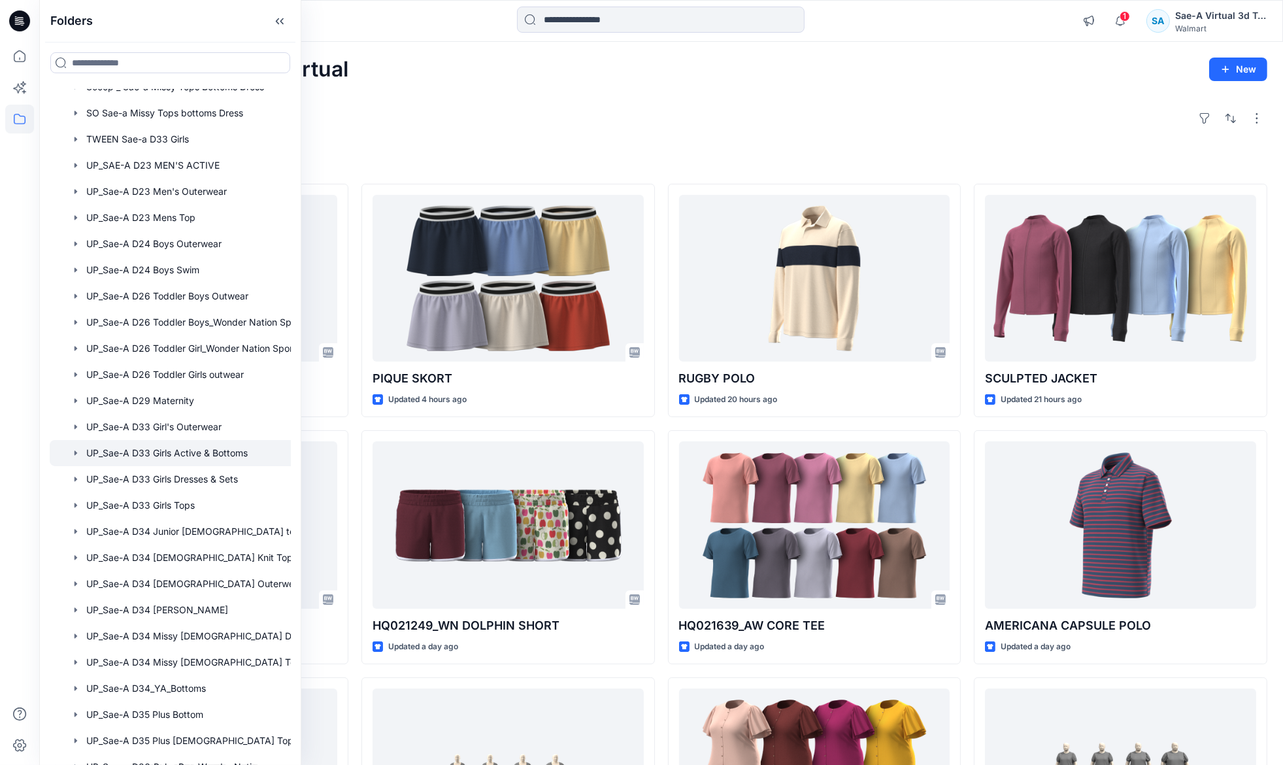
scroll to position [946, 0]
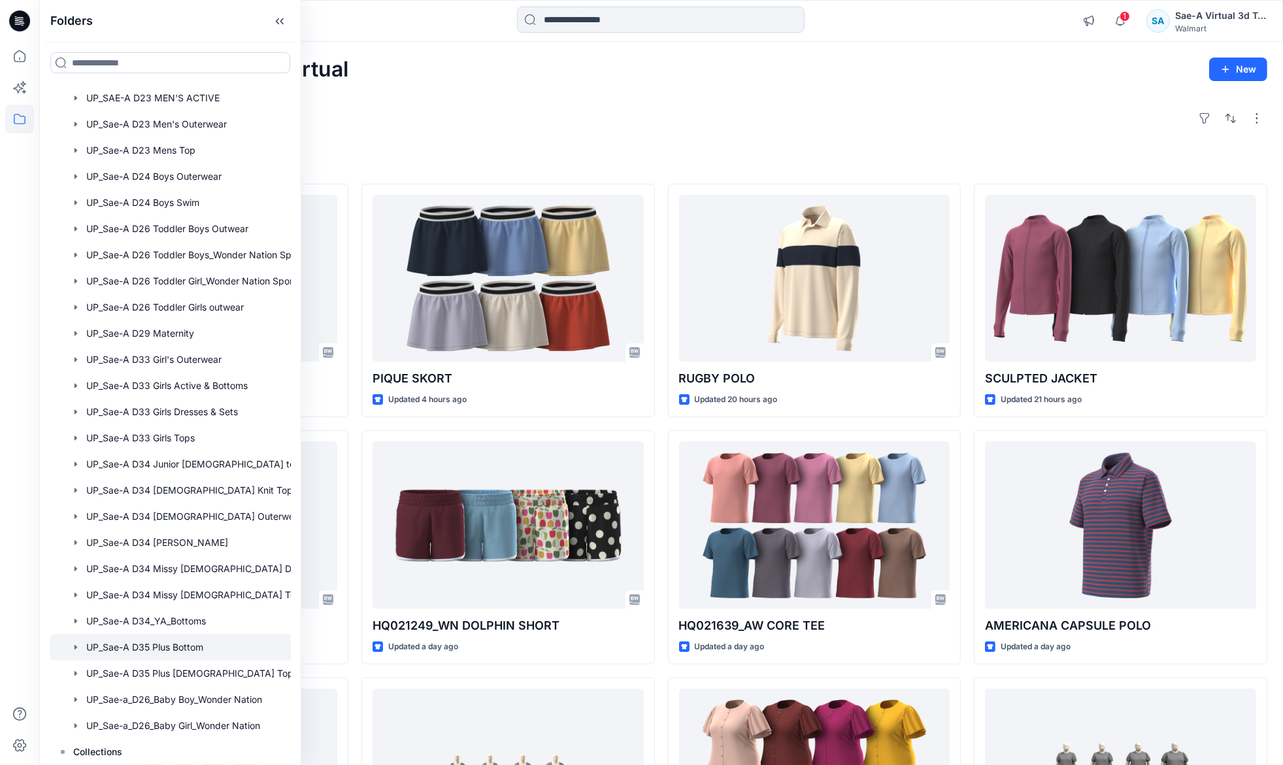
click at [181, 649] on div at bounding box center [187, 647] width 275 height 26
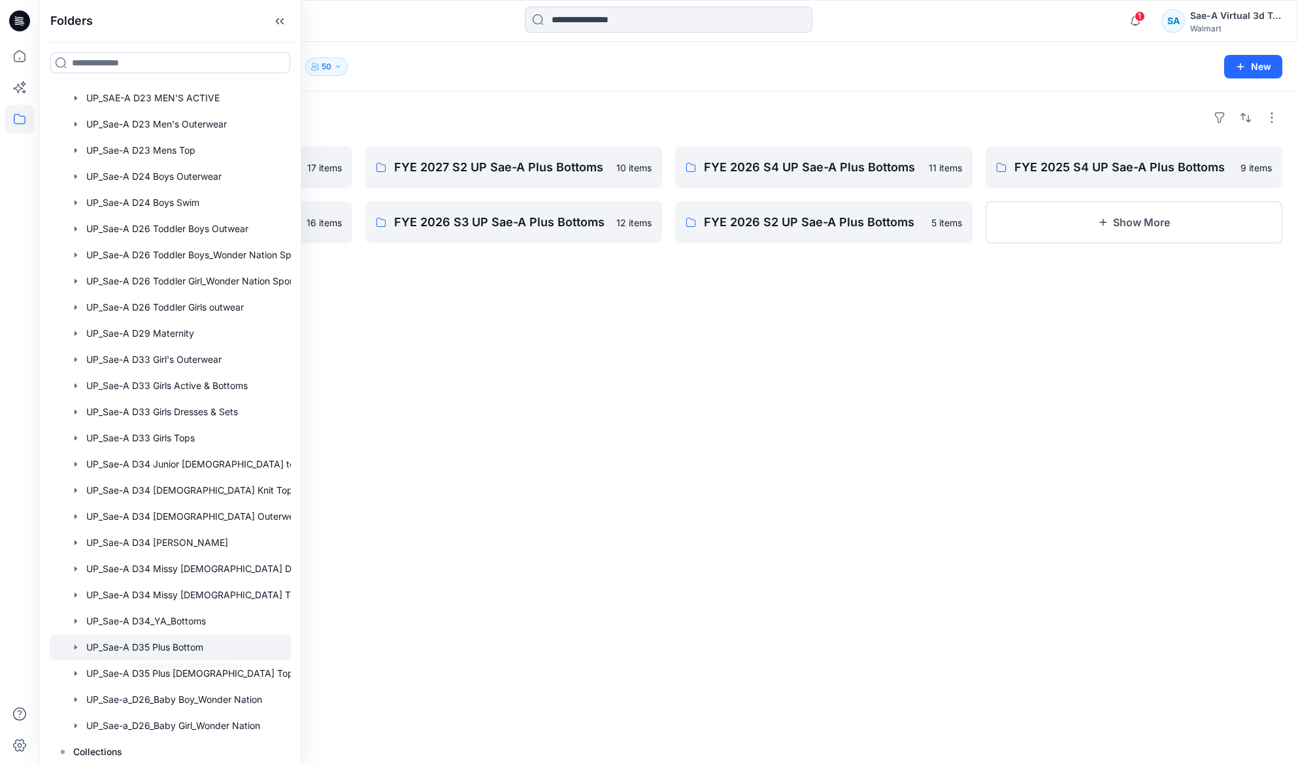
click at [716, 465] on div "Folders FYE 2027 S1 UP Sae-A Plus Bottoms 17 items **PPFS - FOR ALL SEASONS/YEA…" at bounding box center [668, 428] width 1259 height 673
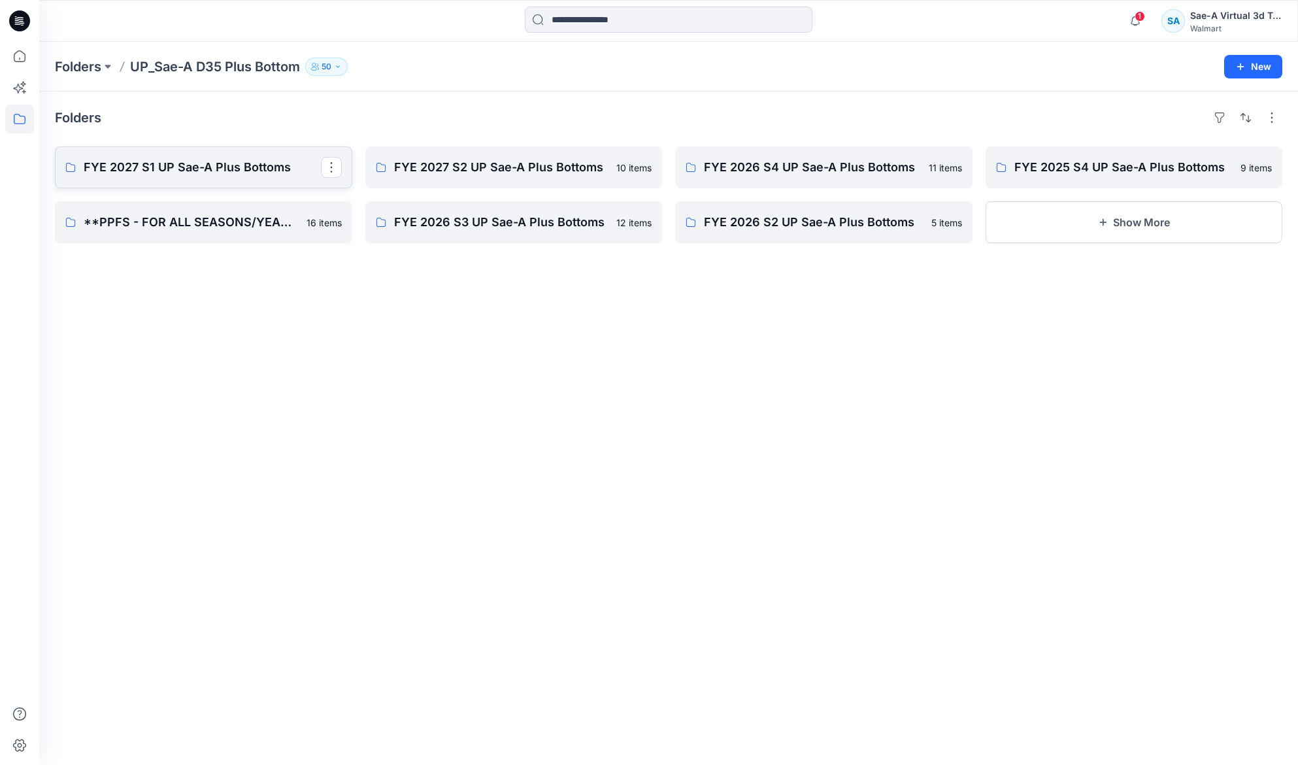
click at [194, 163] on p "FYE 2027 S1 UP Sae-A Plus Bottoms" at bounding box center [202, 167] width 237 height 18
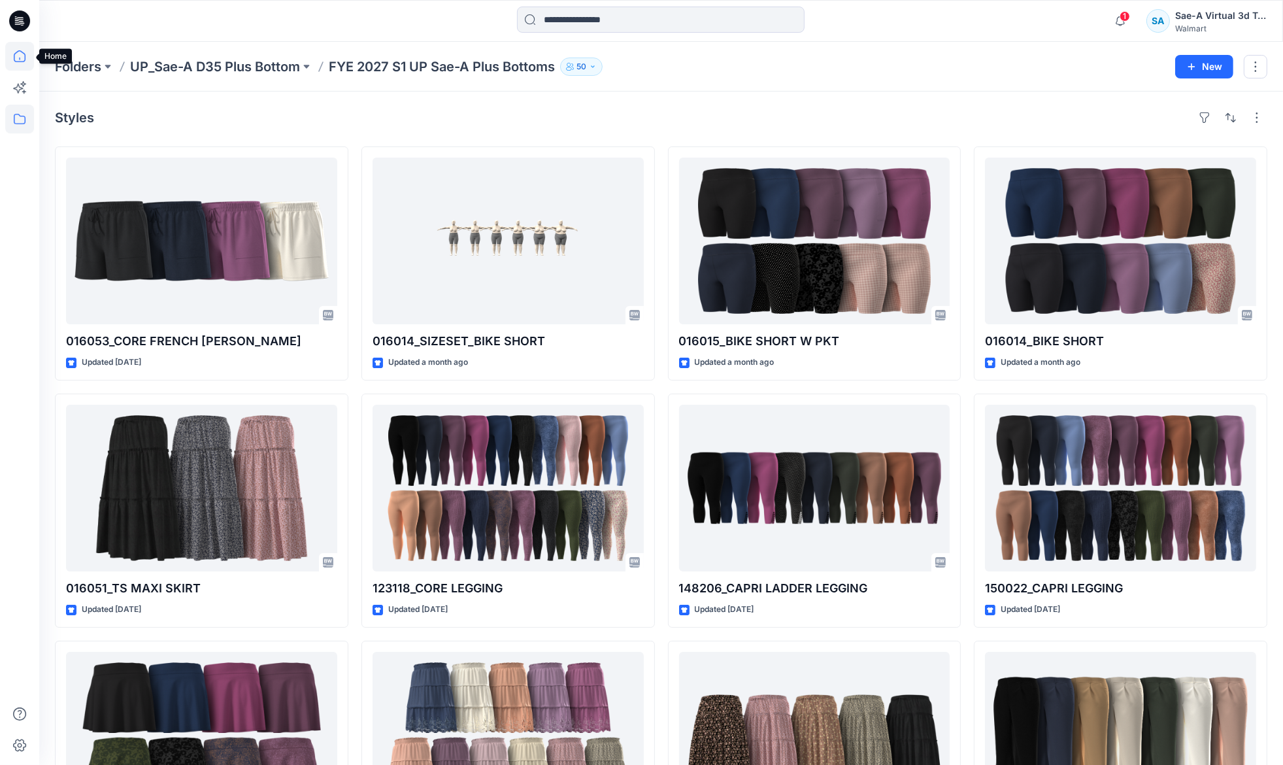
click at [20, 61] on icon at bounding box center [20, 56] width 12 height 12
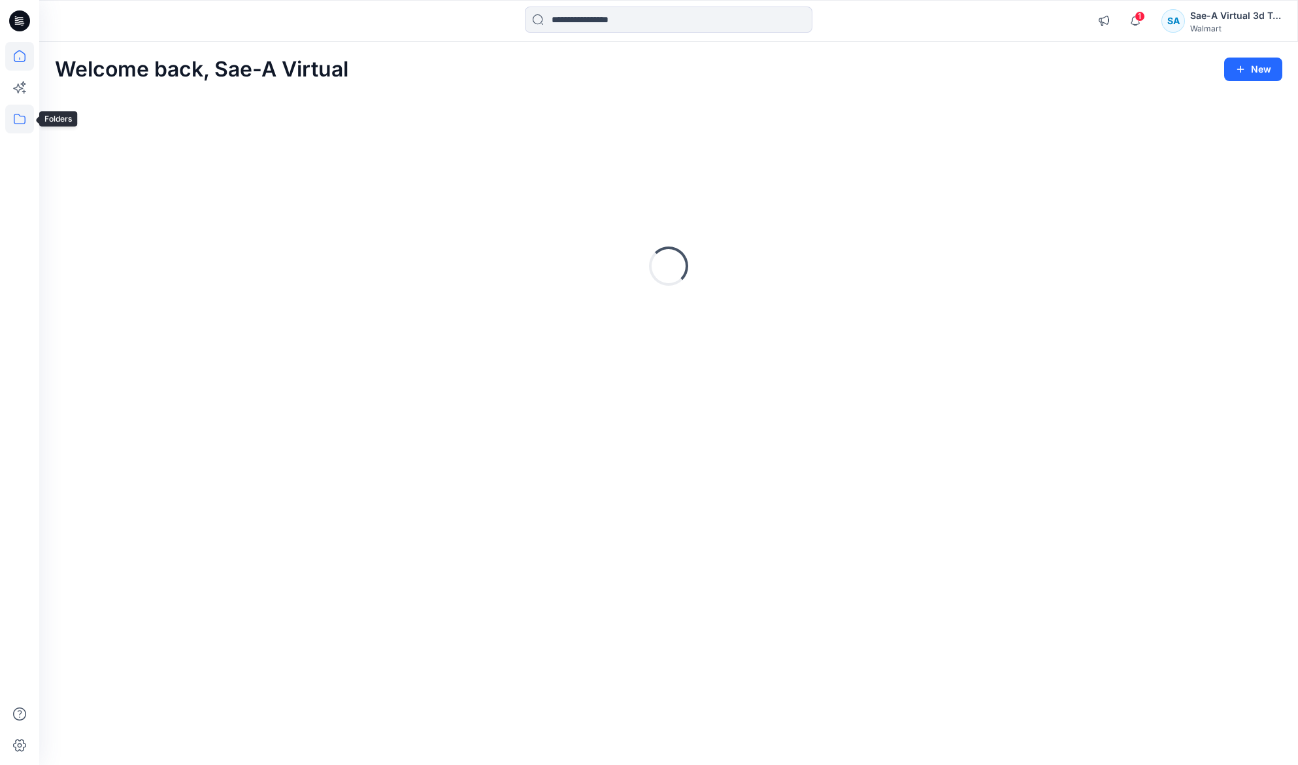
click at [15, 115] on icon at bounding box center [19, 119] width 29 height 29
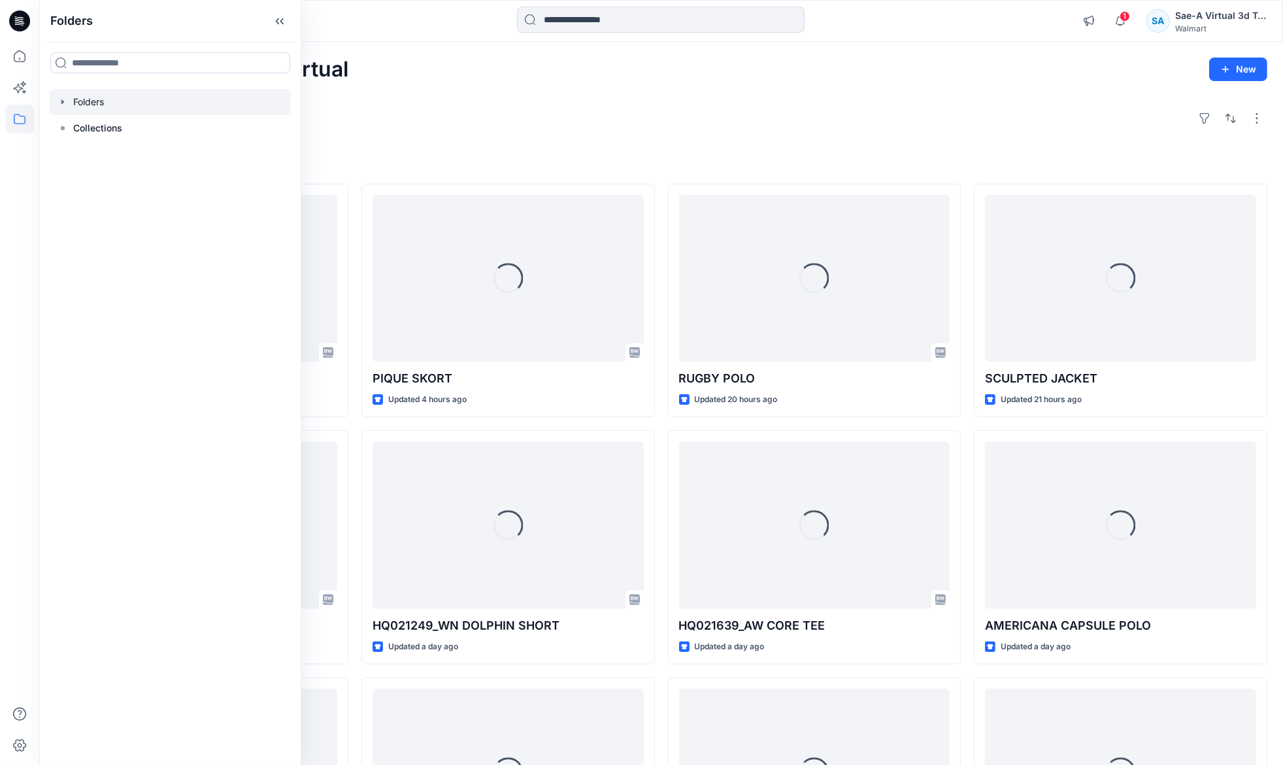
click at [60, 97] on icon "button" at bounding box center [63, 102] width 10 height 10
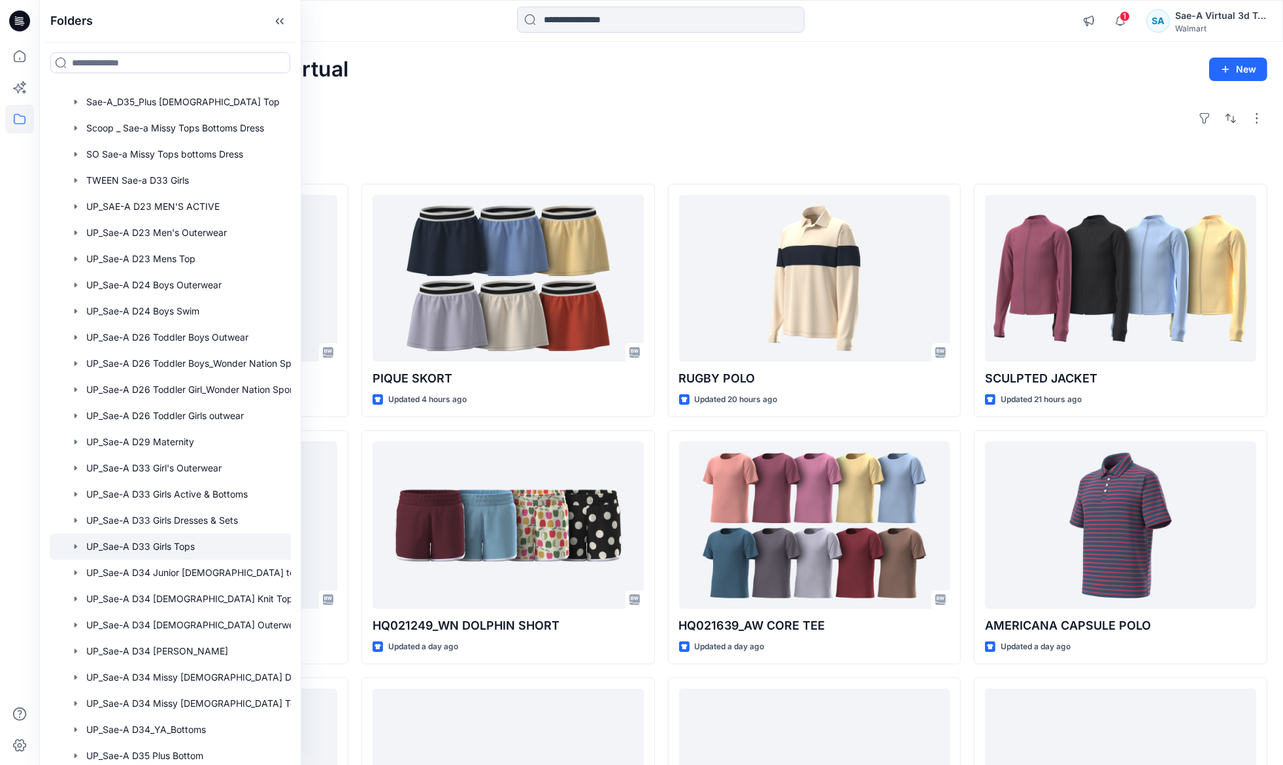
scroll to position [946, 0]
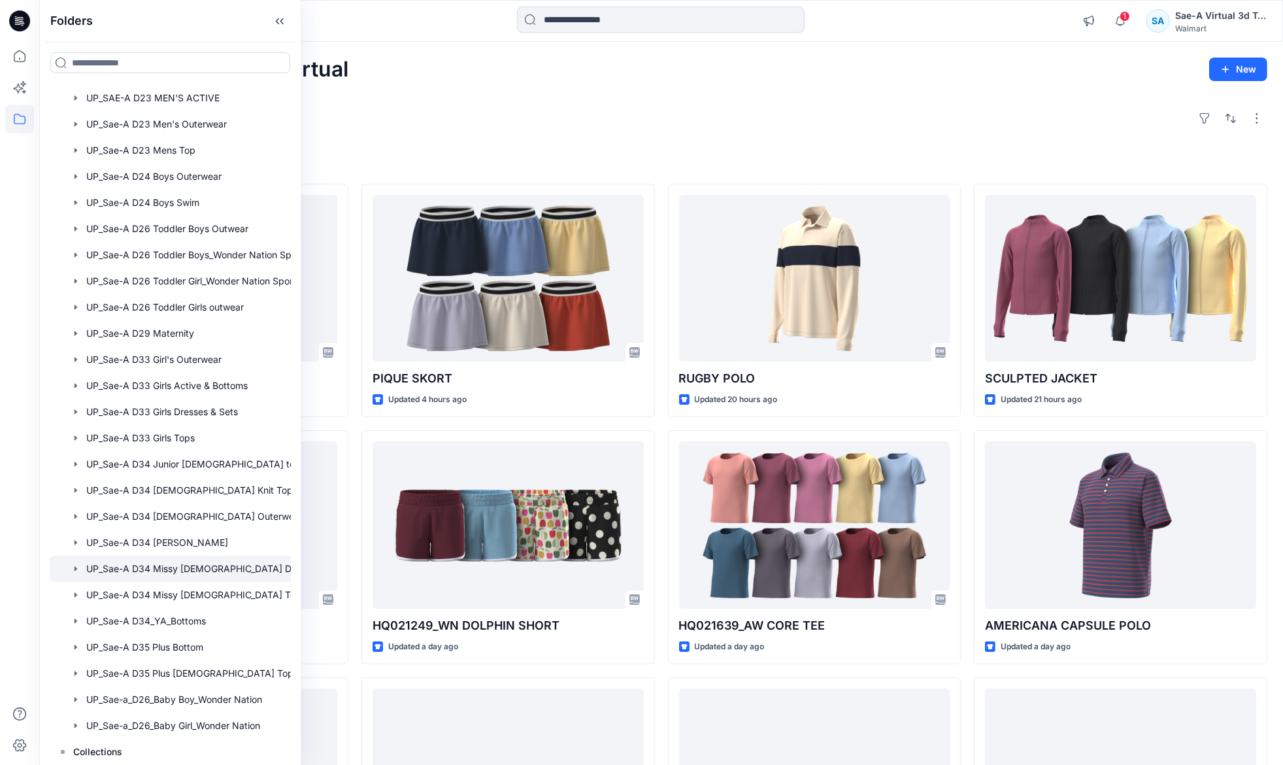
click at [213, 568] on div at bounding box center [187, 569] width 275 height 26
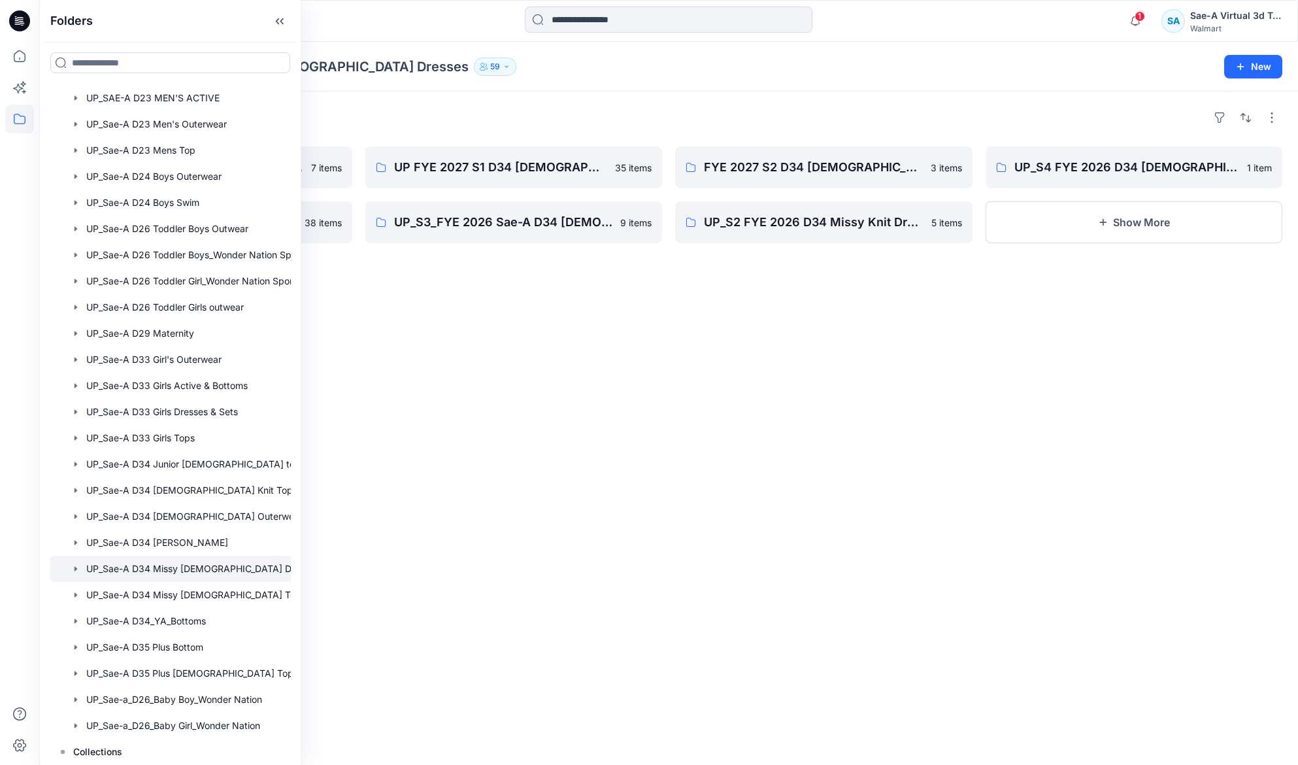
click at [756, 580] on div "Folders UP FYE 2027 S2 D34 [DEMOGRAPHIC_DATA] Dresses 7 items UP_S2_FYE 2026 Sa…" at bounding box center [668, 428] width 1259 height 673
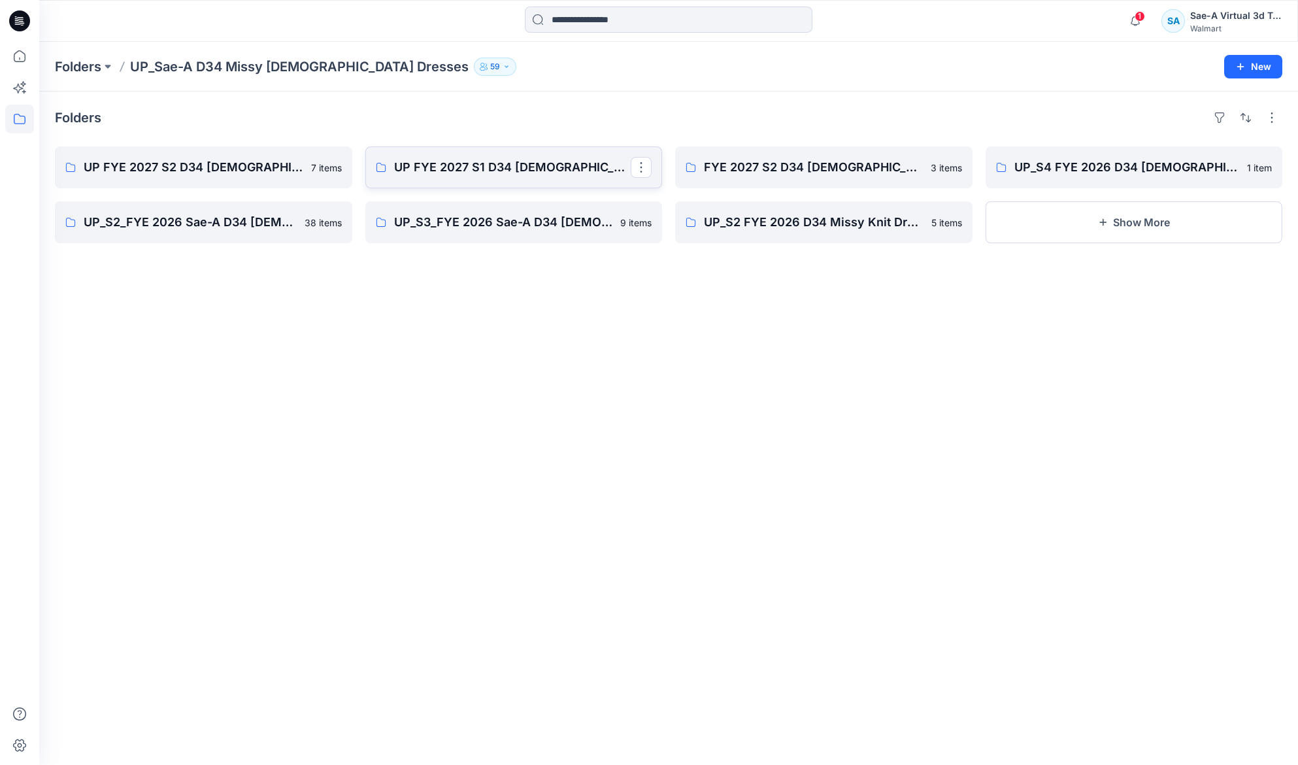
click at [538, 175] on p "UP FYE 2027 S1 D34 [DEMOGRAPHIC_DATA] Dresses" at bounding box center [512, 167] width 237 height 18
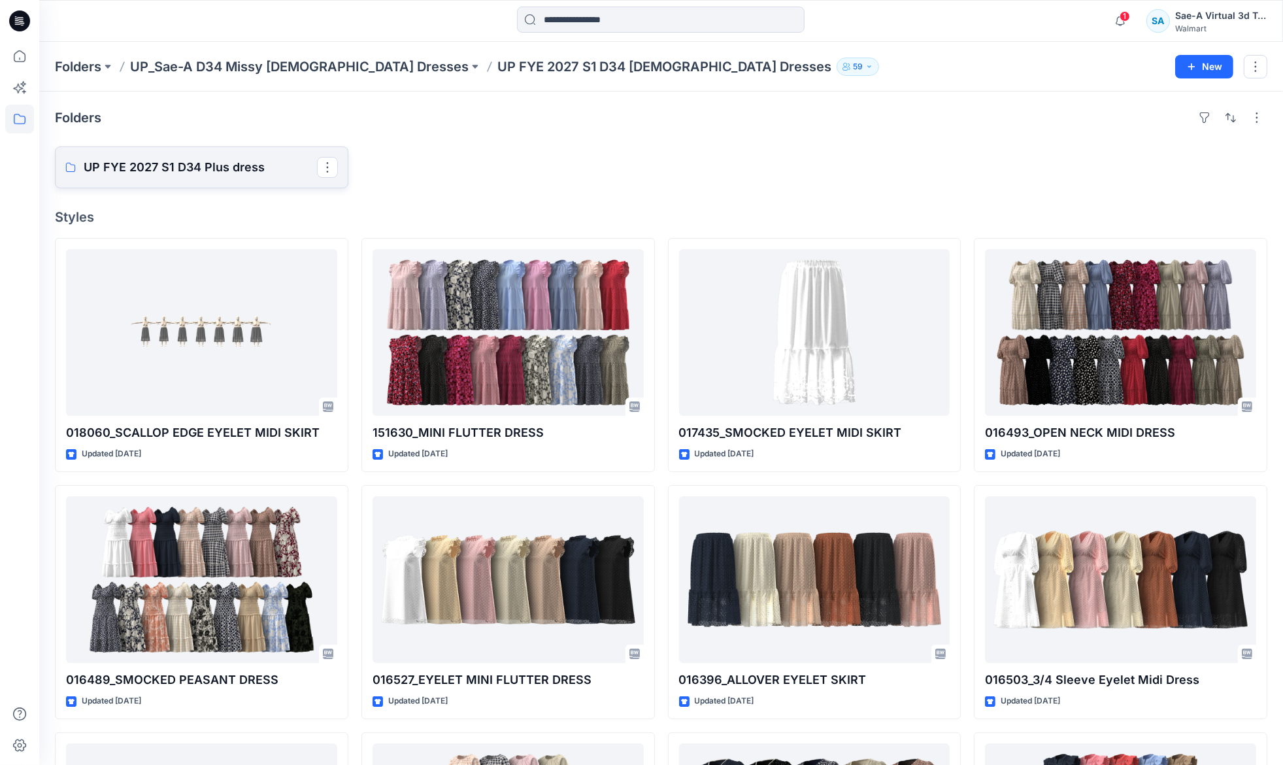
click at [235, 169] on p "UP FYE 2027 S1 D34 Plus dress" at bounding box center [200, 167] width 233 height 18
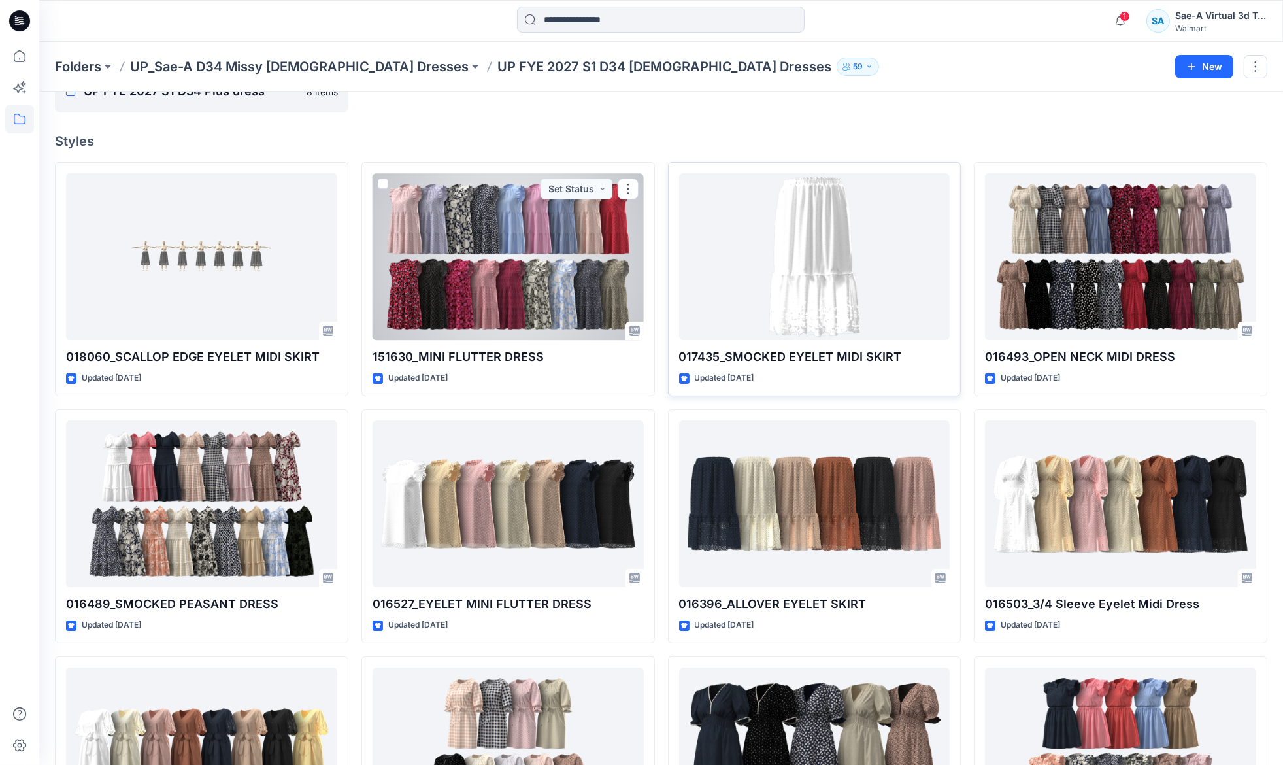
scroll to position [196, 0]
